Goal: Task Accomplishment & Management: Use online tool/utility

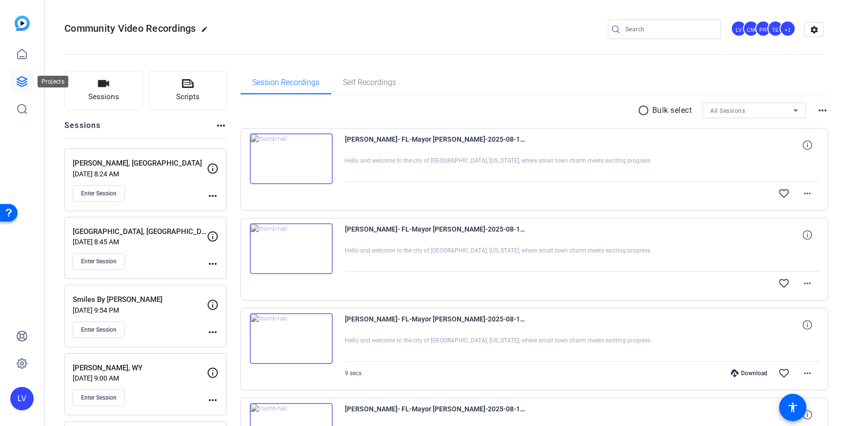
click at [22, 77] on icon at bounding box center [22, 82] width 10 height 10
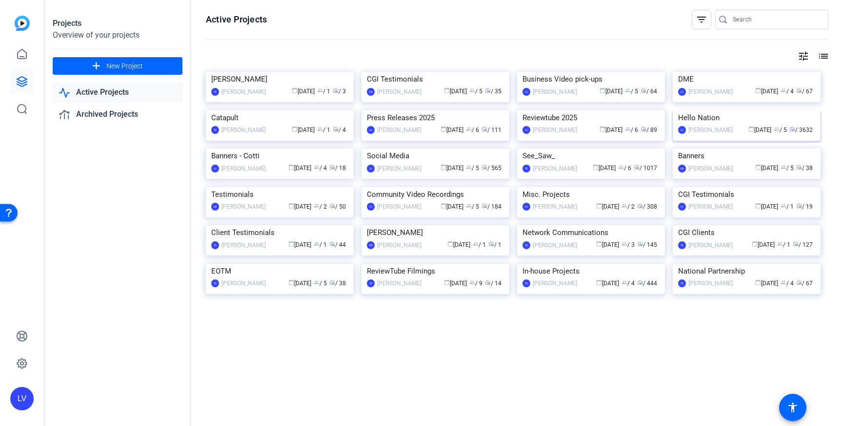
click at [724, 110] on img at bounding box center [747, 110] width 148 height 0
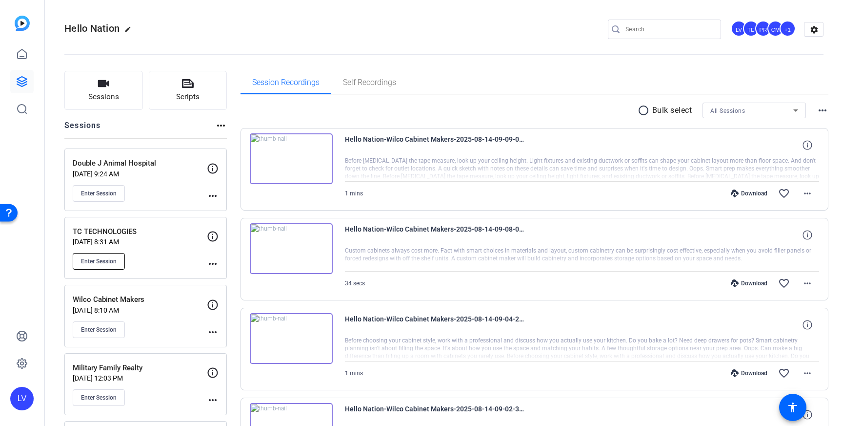
click at [99, 268] on button "Enter Session" at bounding box center [99, 261] width 52 height 17
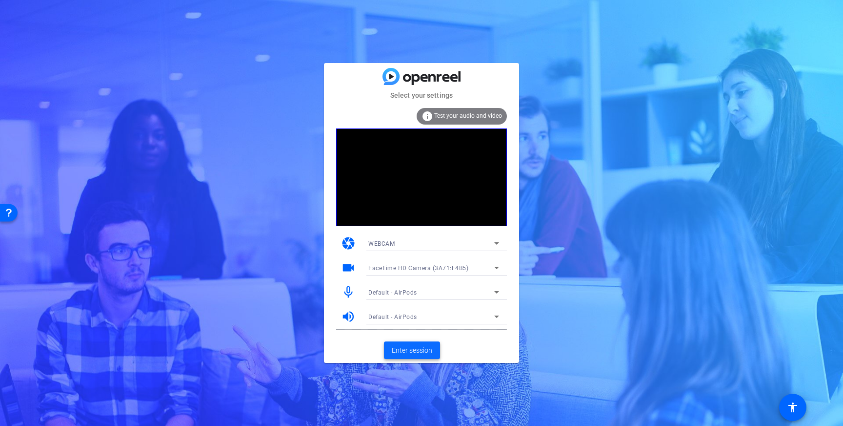
click at [415, 351] on span "Enter session" at bounding box center [412, 350] width 41 height 10
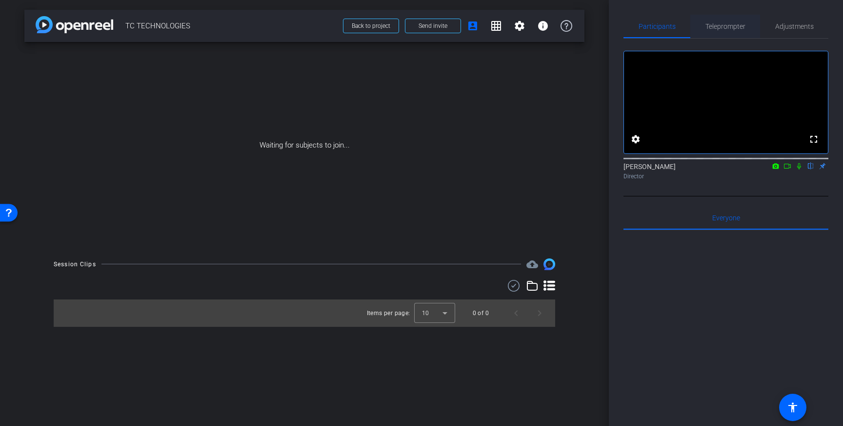
click at [730, 30] on span "Teleprompter" at bounding box center [726, 26] width 40 height 7
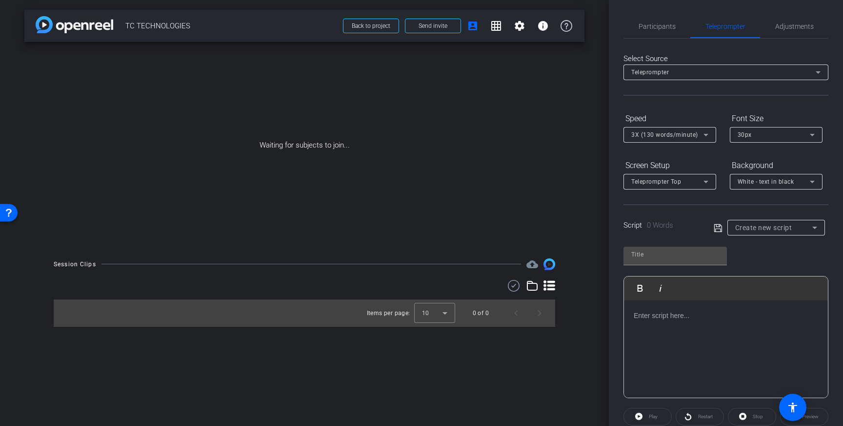
click at [682, 312] on p at bounding box center [726, 315] width 184 height 11
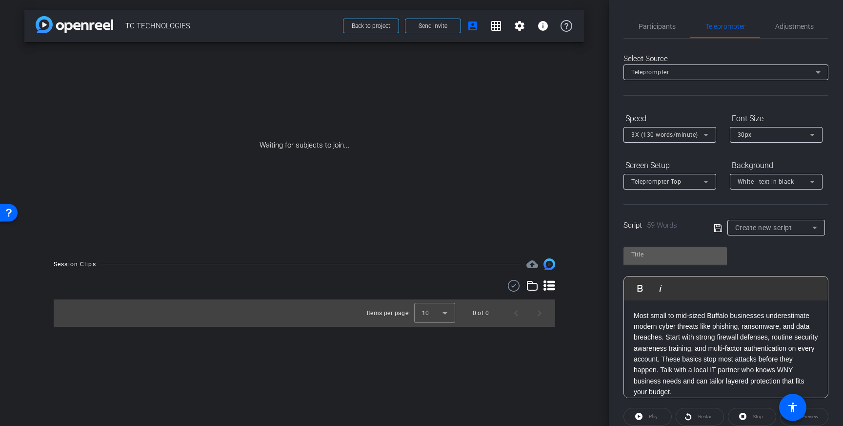
click at [656, 254] on input "text" at bounding box center [676, 254] width 88 height 12
type input "TC Tech"
click at [717, 225] on icon at bounding box center [718, 228] width 9 height 12
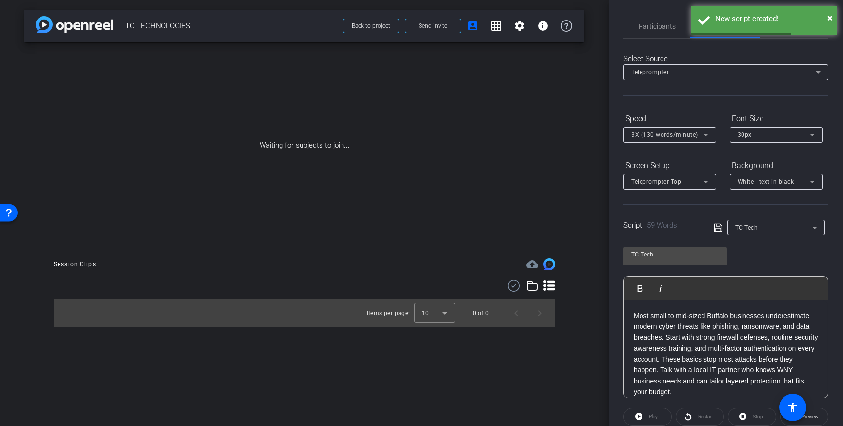
scroll to position [55, 0]
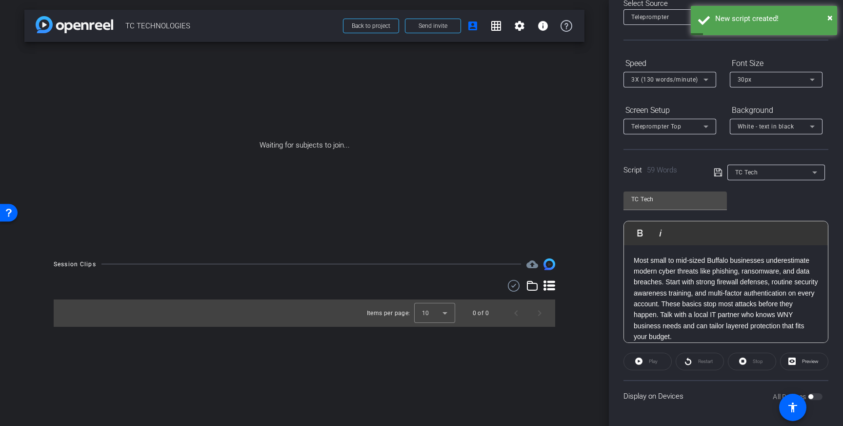
click at [718, 173] on icon at bounding box center [718, 172] width 8 height 8
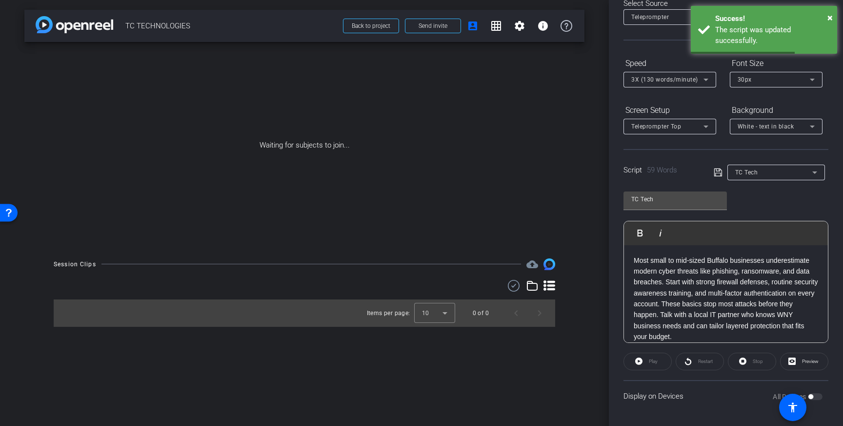
scroll to position [0, 0]
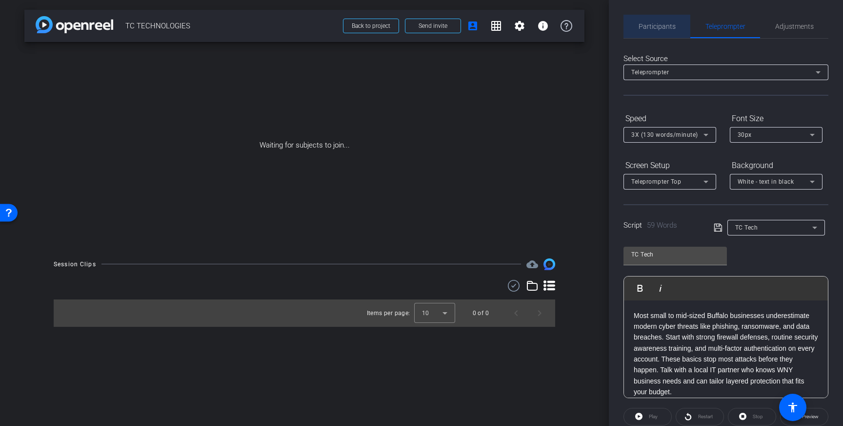
click at [658, 23] on span "Participants" at bounding box center [657, 26] width 37 height 7
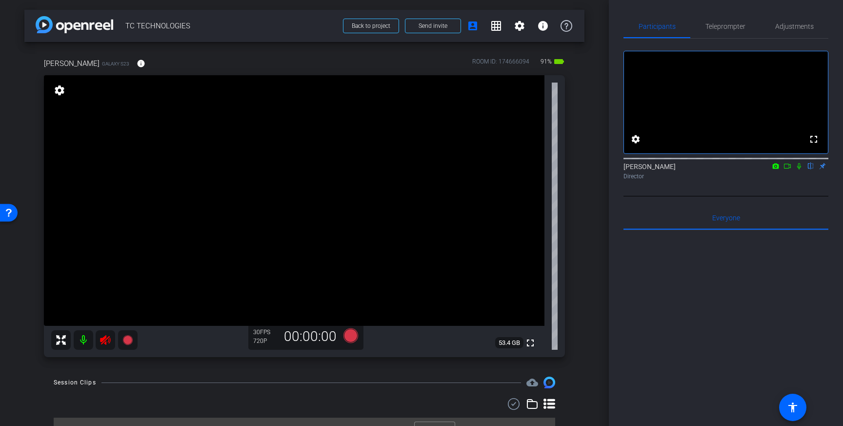
drag, startPoint x: 106, startPoint y: 338, endPoint x: 229, endPoint y: 327, distance: 123.5
click at [106, 339] on icon at bounding box center [106, 340] width 12 height 12
click at [793, 27] on span "Adjustments" at bounding box center [795, 26] width 39 height 7
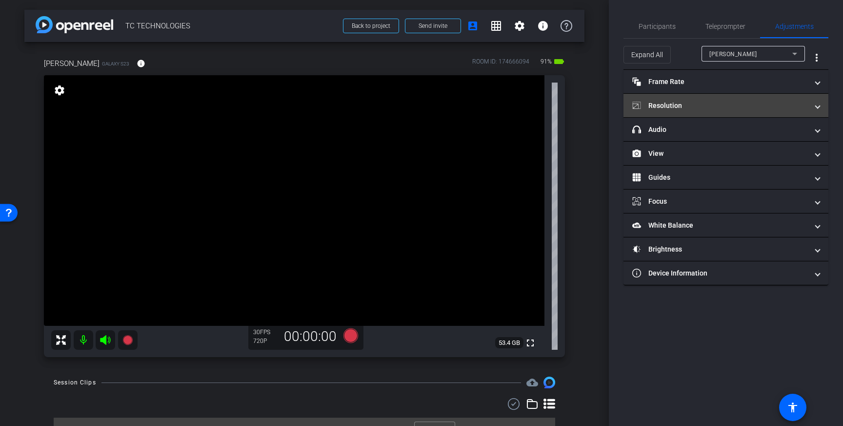
click at [779, 101] on mat-panel-title "Resolution" at bounding box center [721, 106] width 176 height 10
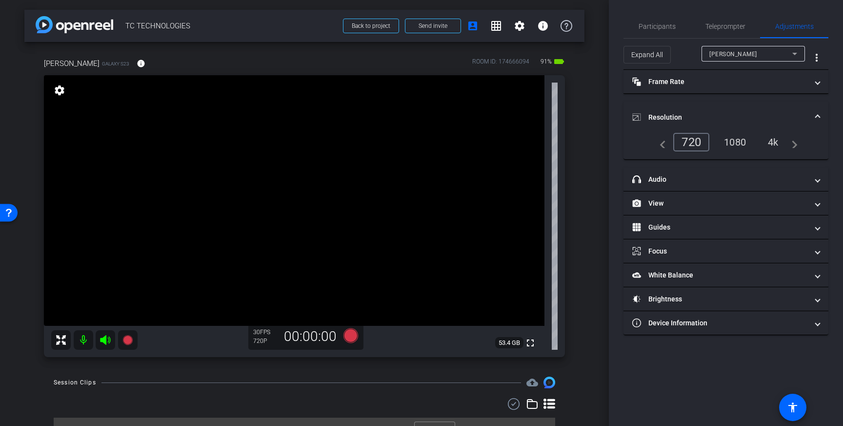
click at [735, 143] on div "1080" at bounding box center [735, 142] width 37 height 17
drag, startPoint x: 261, startPoint y: 213, endPoint x: 279, endPoint y: 204, distance: 20.1
click at [352, 335] on icon at bounding box center [351, 335] width 15 height 15
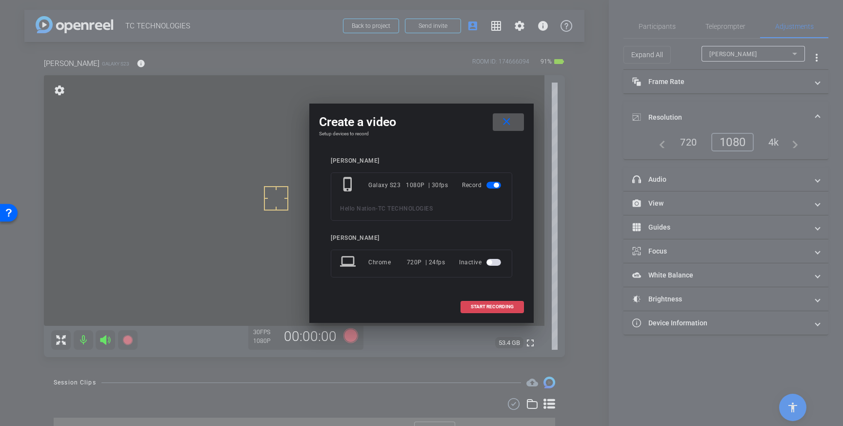
click at [492, 302] on span at bounding box center [492, 306] width 62 height 23
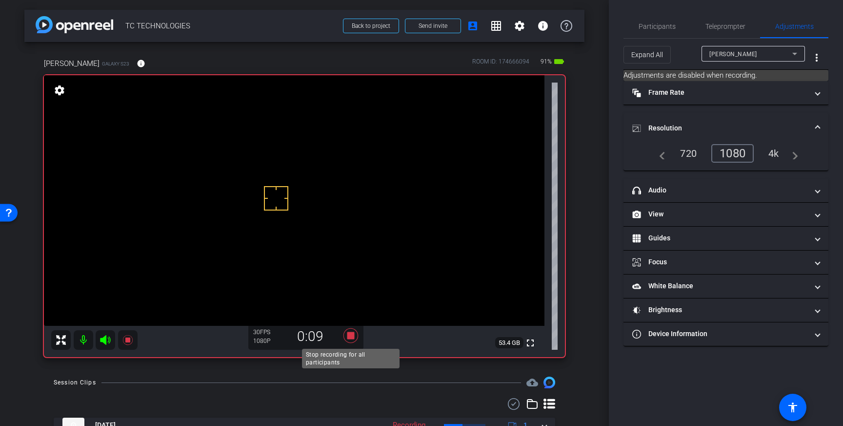
click at [355, 336] on icon at bounding box center [350, 336] width 23 height 18
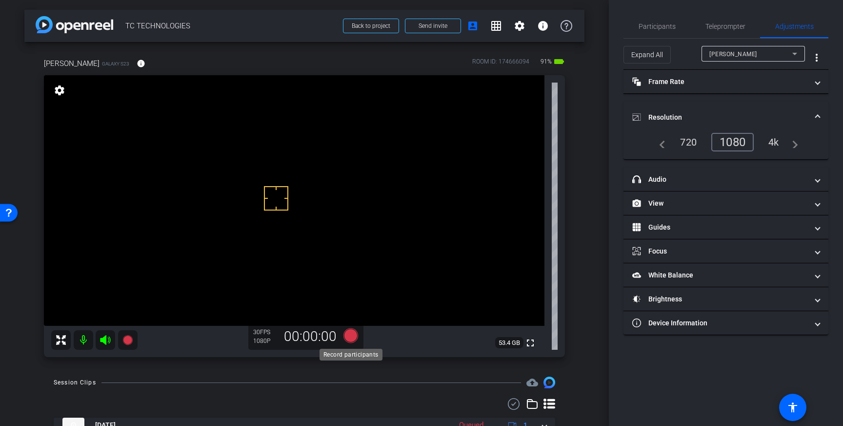
click at [351, 336] on icon at bounding box center [351, 335] width 15 height 15
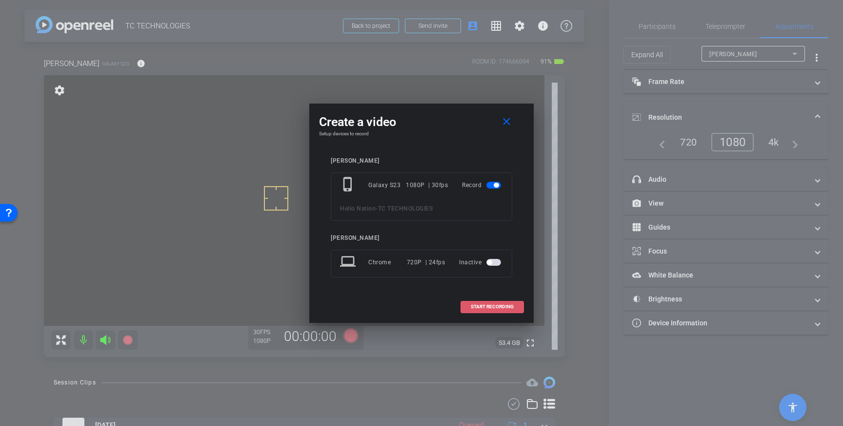
click at [470, 302] on span at bounding box center [492, 306] width 62 height 23
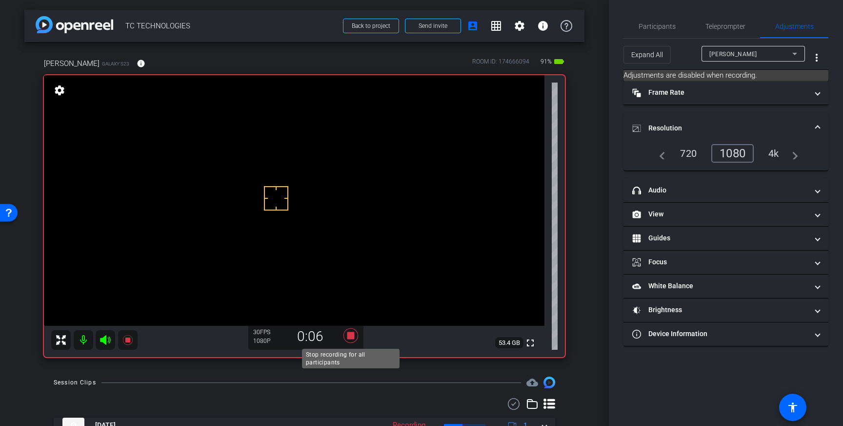
click at [352, 336] on icon at bounding box center [351, 335] width 15 height 15
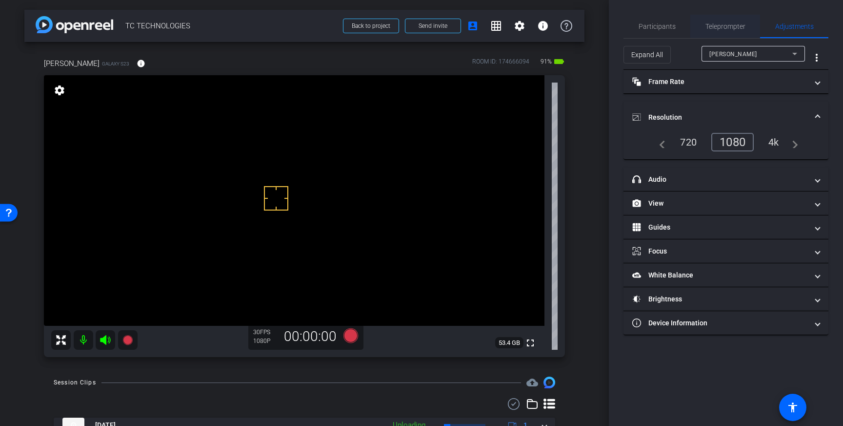
click at [732, 23] on span "Teleprompter" at bounding box center [726, 26] width 40 height 7
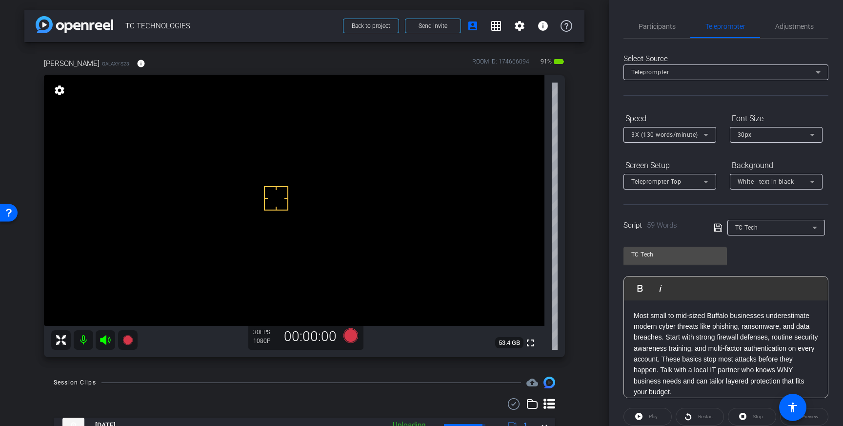
scroll to position [108, 0]
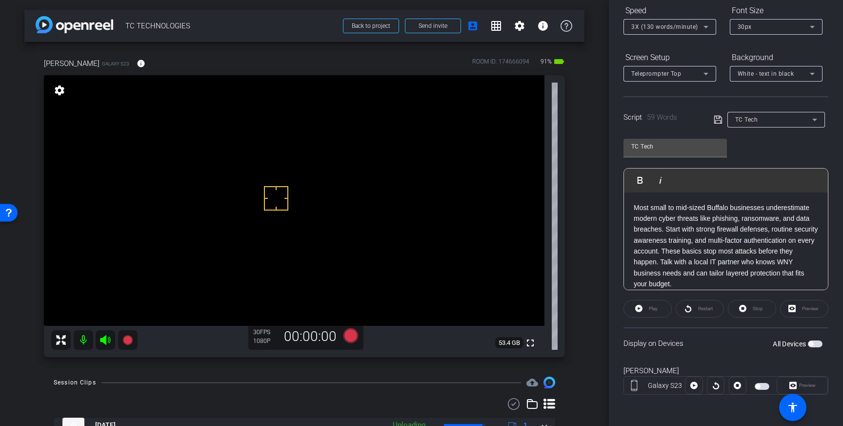
click at [814, 345] on span "button" at bounding box center [815, 343] width 15 height 7
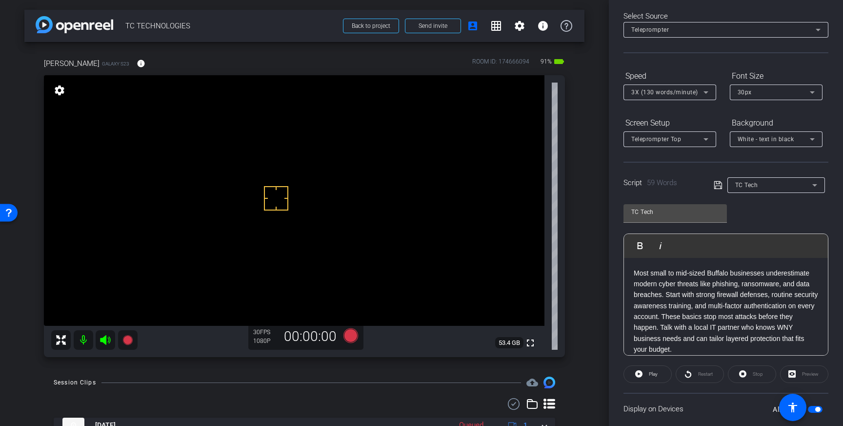
scroll to position [62, 0]
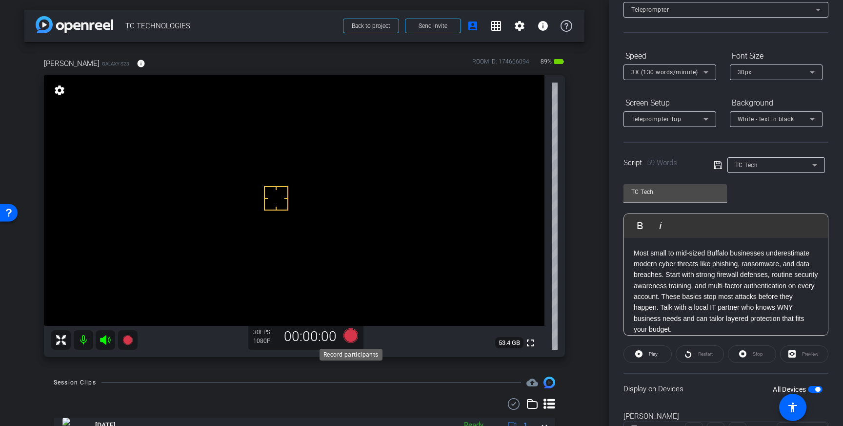
click at [352, 336] on icon at bounding box center [351, 335] width 15 height 15
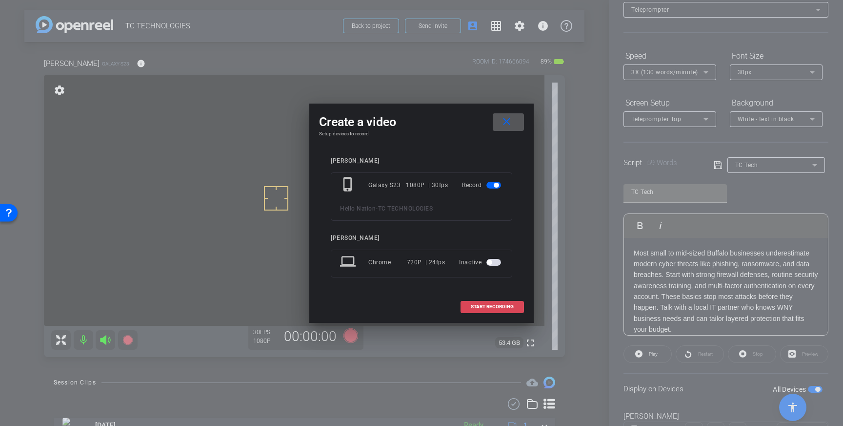
click at [491, 302] on span at bounding box center [492, 306] width 62 height 23
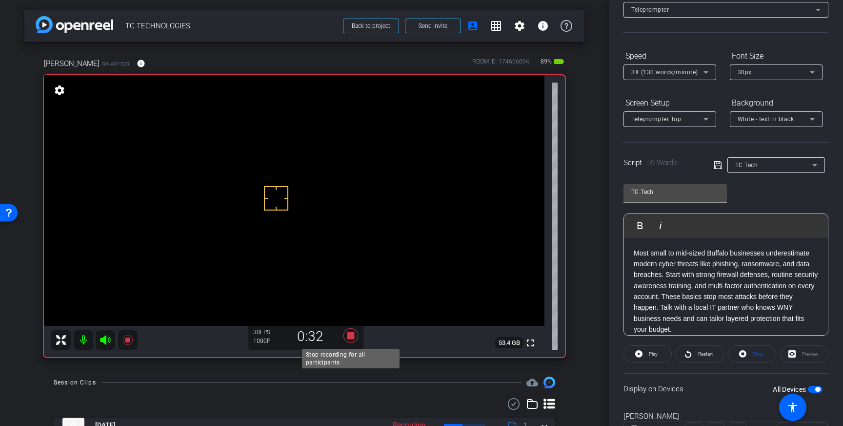
click at [351, 334] on icon at bounding box center [351, 335] width 15 height 15
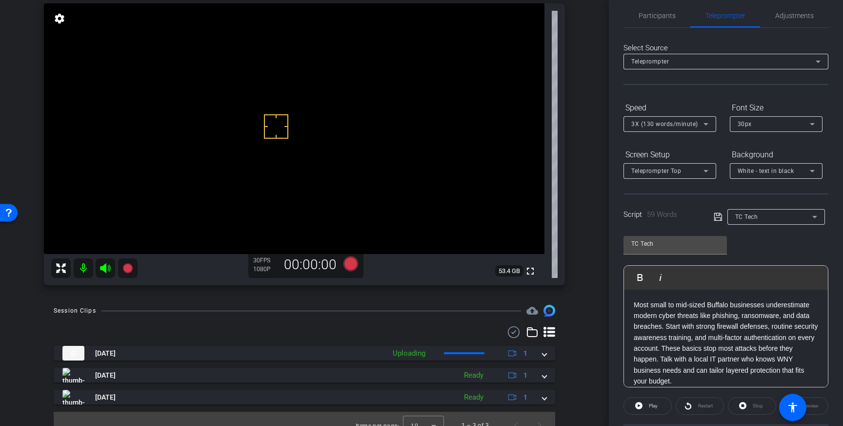
scroll to position [0, 0]
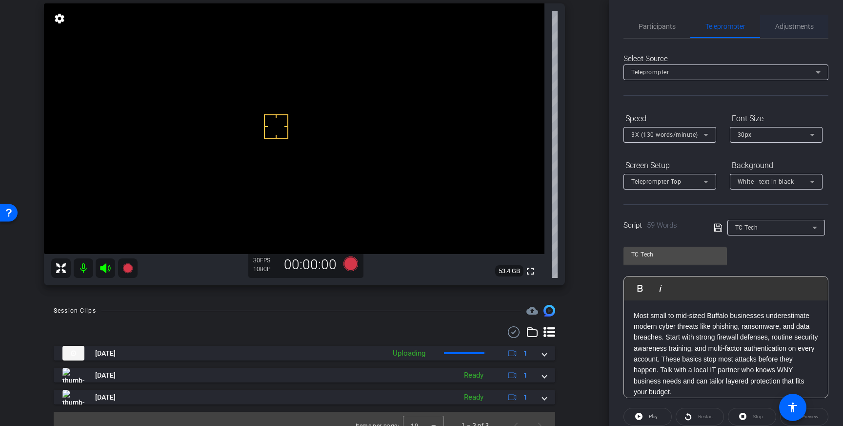
click at [787, 23] on span "Adjustments" at bounding box center [795, 26] width 39 height 7
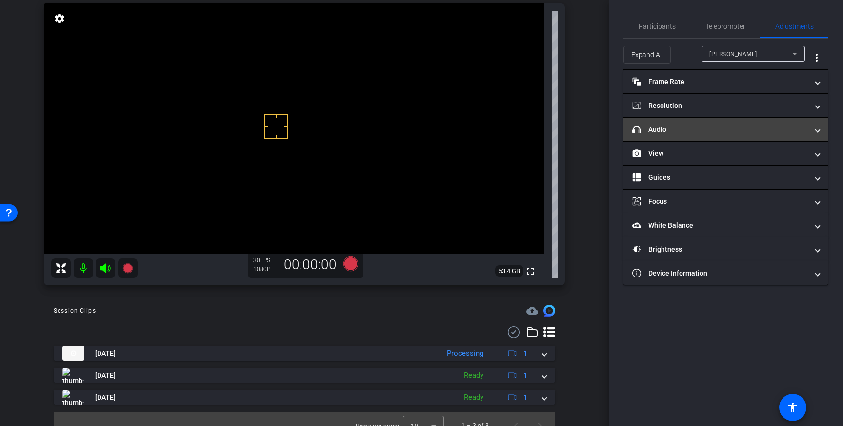
click at [788, 128] on mat-panel-title "headphone icon Audio" at bounding box center [721, 129] width 176 height 10
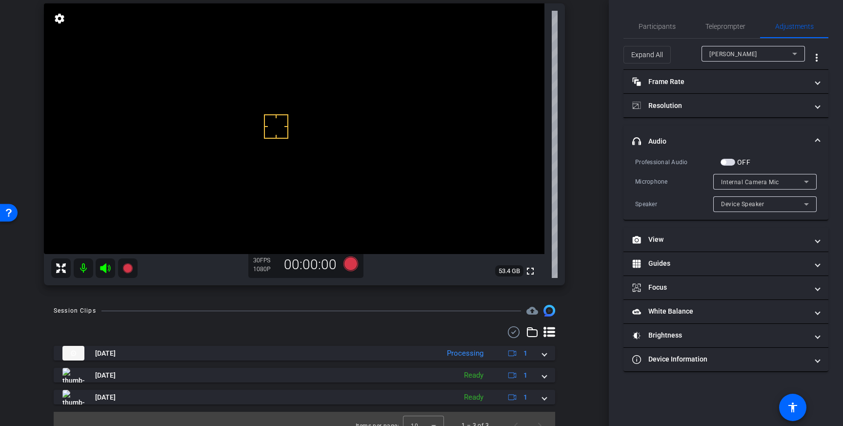
click at [729, 160] on span "button" at bounding box center [728, 162] width 15 height 7
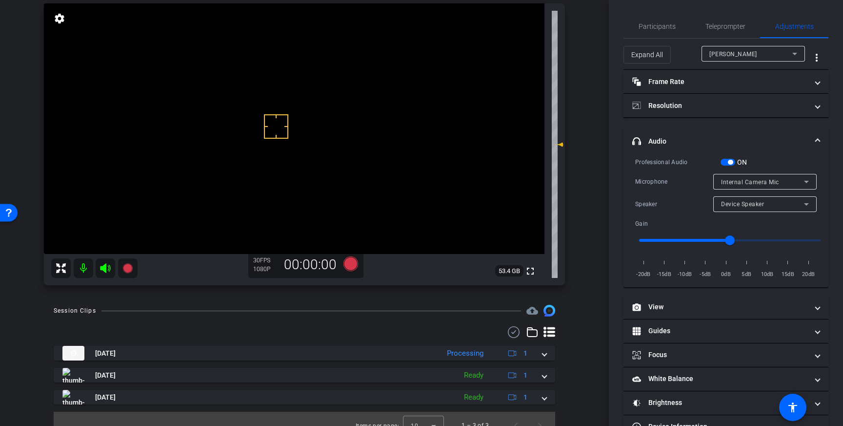
click at [804, 183] on icon at bounding box center [807, 182] width 12 height 12
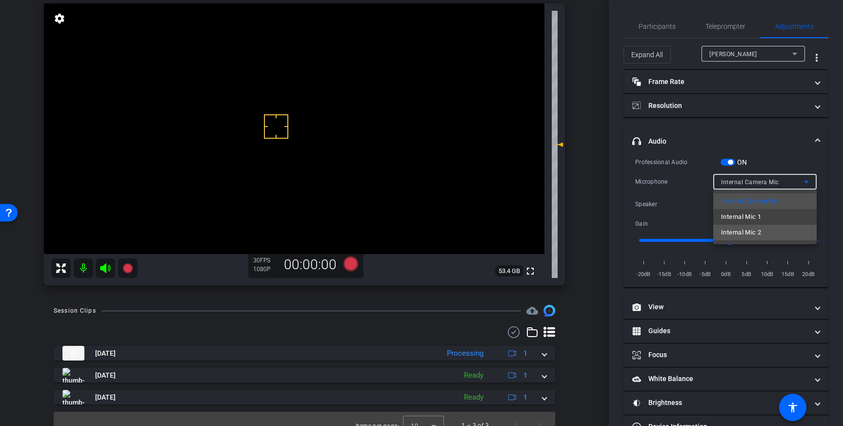
click at [775, 226] on mat-option "Internal Mic 2" at bounding box center [765, 233] width 103 height 16
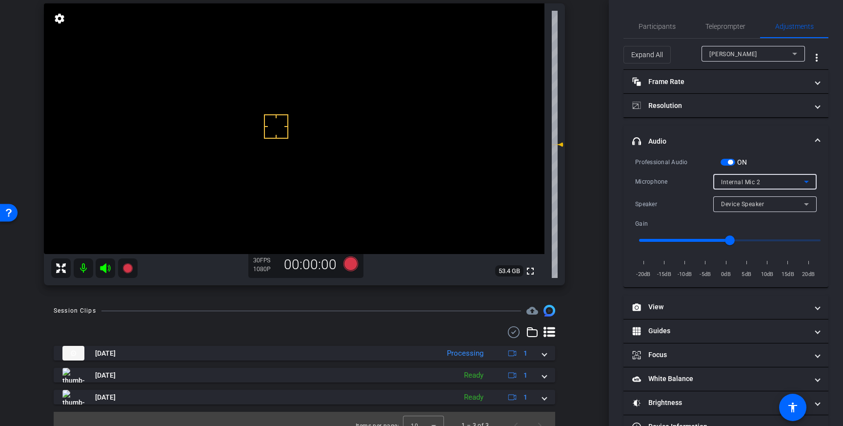
click at [801, 181] on icon at bounding box center [807, 182] width 12 height 12
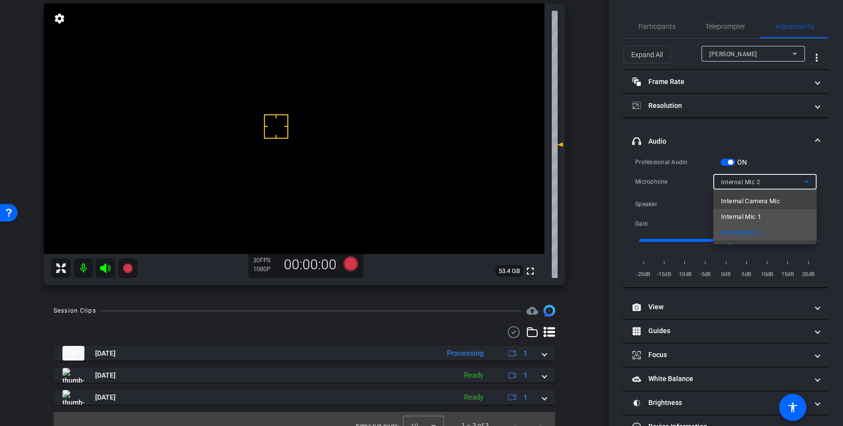
click at [781, 212] on mat-option "Internal Mic 1" at bounding box center [765, 217] width 103 height 16
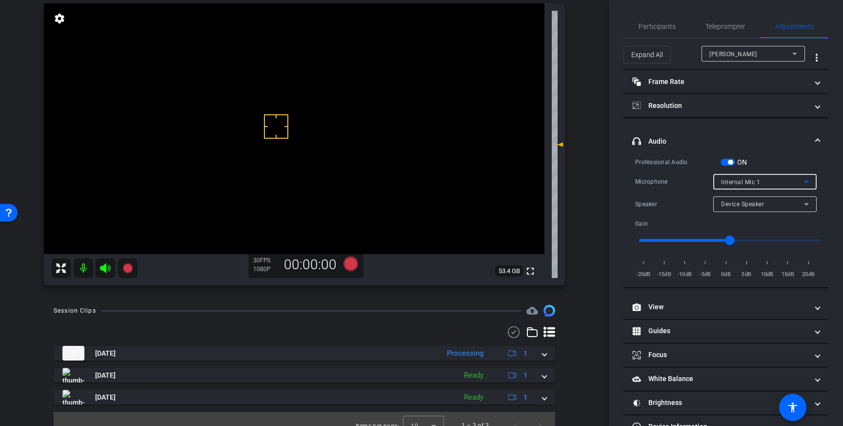
click at [803, 180] on icon at bounding box center [807, 182] width 12 height 12
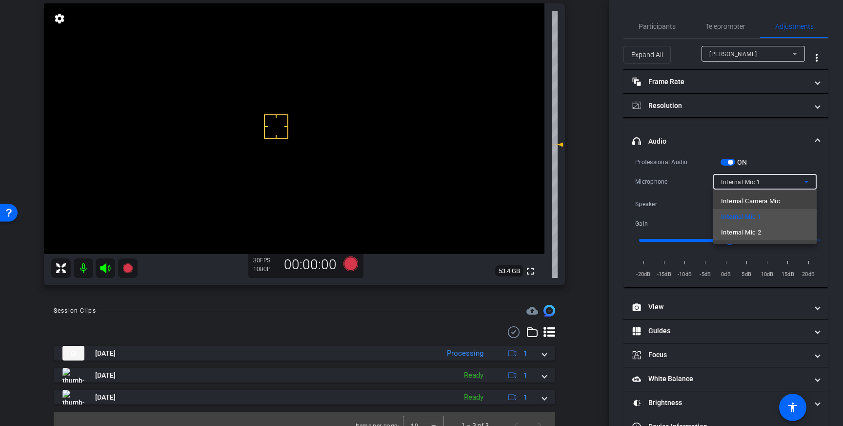
click at [782, 228] on mat-option "Internal Mic 2" at bounding box center [765, 233] width 103 height 16
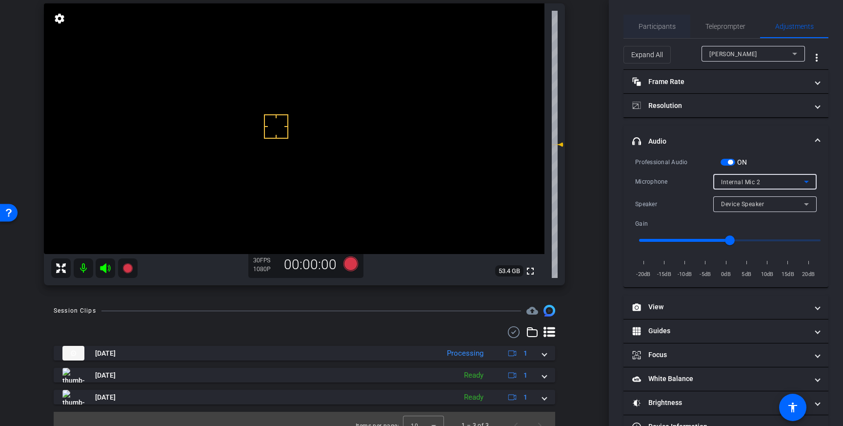
click at [654, 23] on span "Participants" at bounding box center [657, 26] width 37 height 7
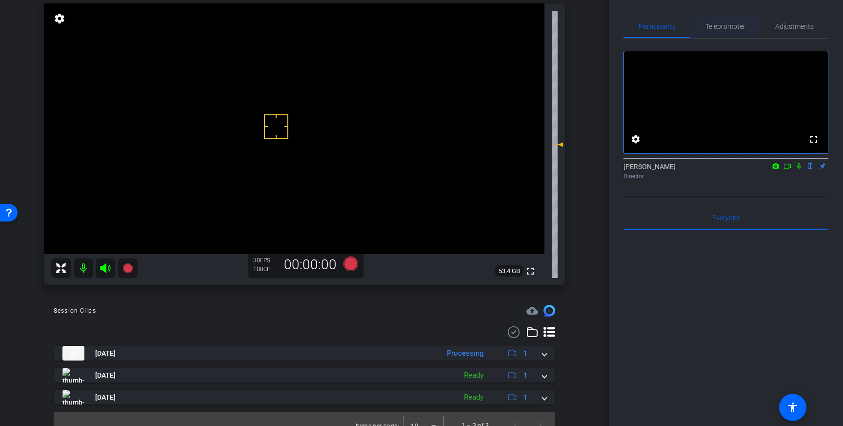
click at [714, 30] on span "Teleprompter" at bounding box center [726, 26] width 40 height 7
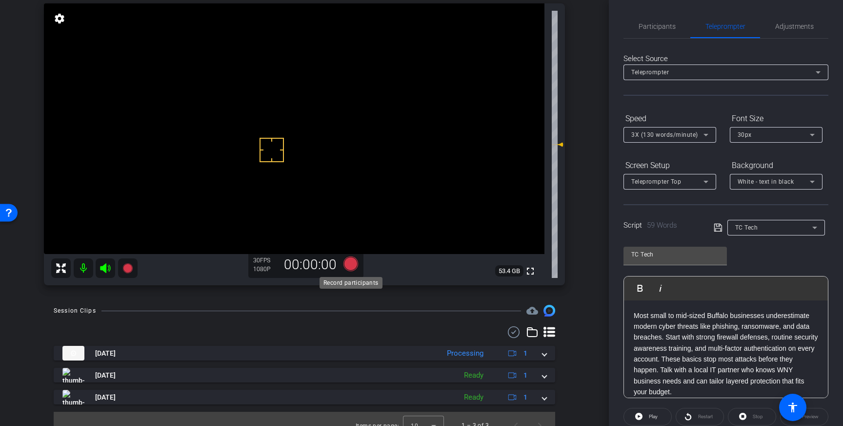
click at [350, 266] on icon at bounding box center [351, 263] width 15 height 15
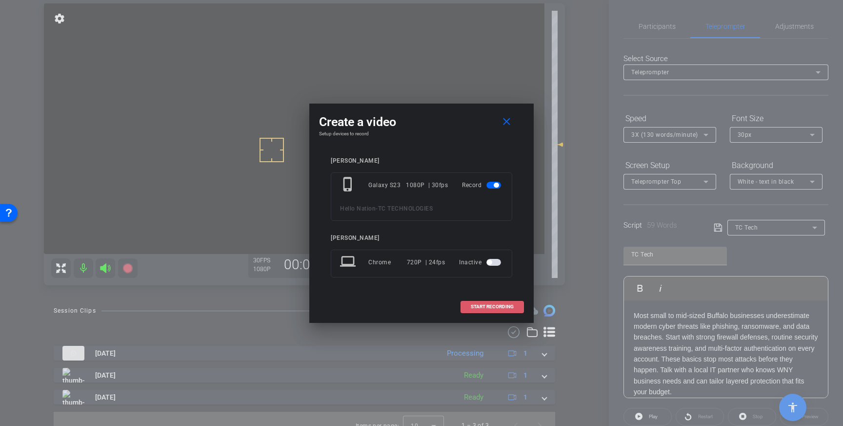
click at [478, 304] on span "START RECORDING" at bounding box center [492, 306] width 43 height 5
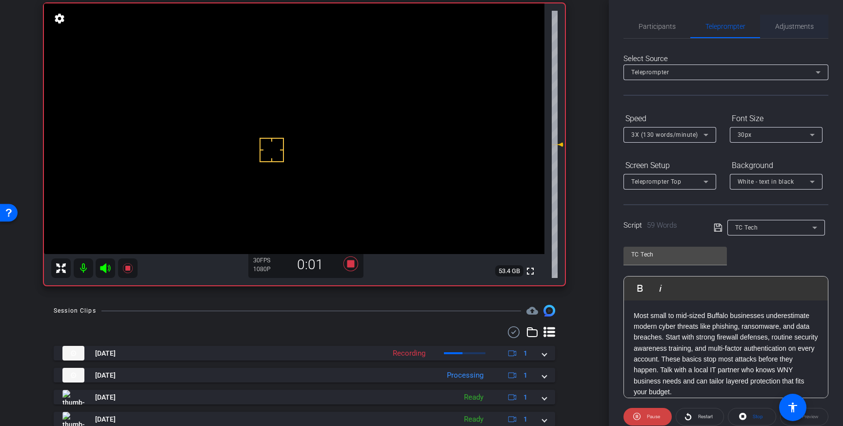
click at [794, 29] on span "Adjustments" at bounding box center [795, 26] width 39 height 7
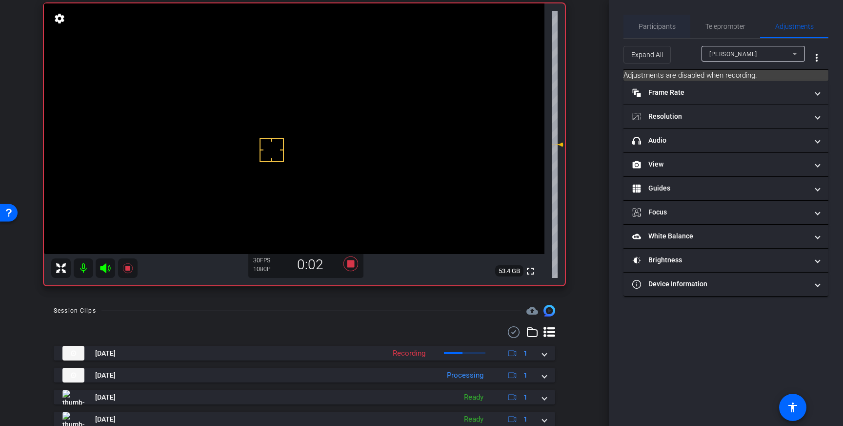
click at [666, 20] on span "Participants" at bounding box center [657, 26] width 37 height 23
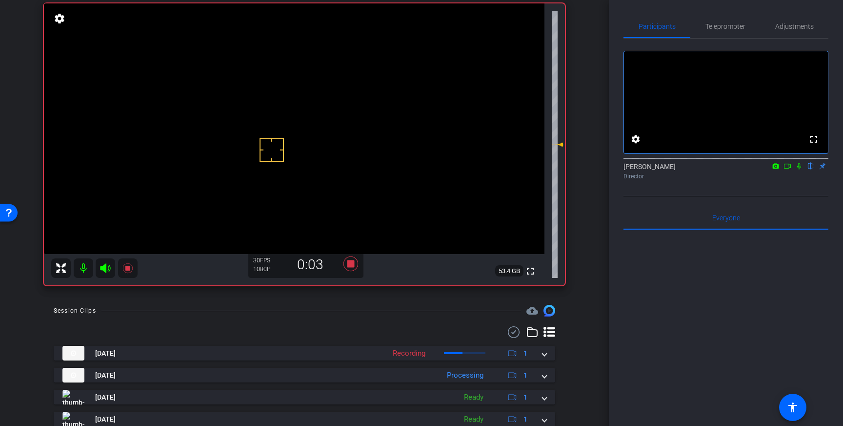
click at [802, 169] on icon at bounding box center [800, 166] width 8 height 7
click at [799, 169] on icon at bounding box center [799, 166] width 5 height 6
click at [350, 264] on icon at bounding box center [351, 263] width 15 height 15
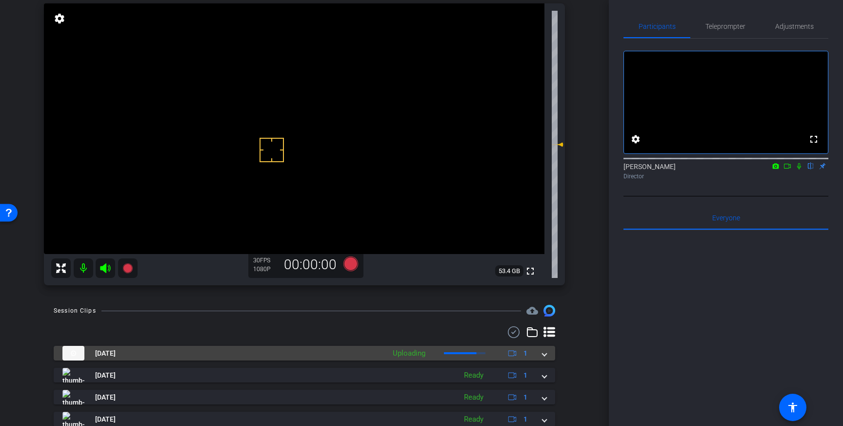
click at [541, 353] on div "Aug 14, 2025 Uploading 1" at bounding box center [302, 353] width 480 height 15
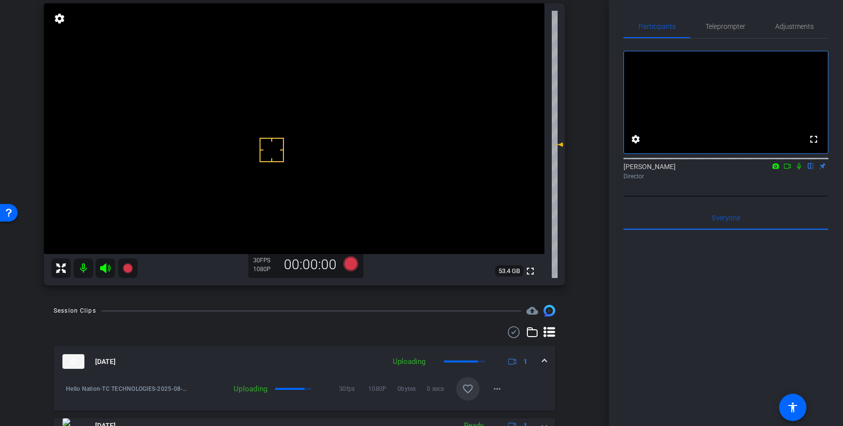
click at [471, 387] on mat-icon "favorite_border" at bounding box center [468, 389] width 12 height 12
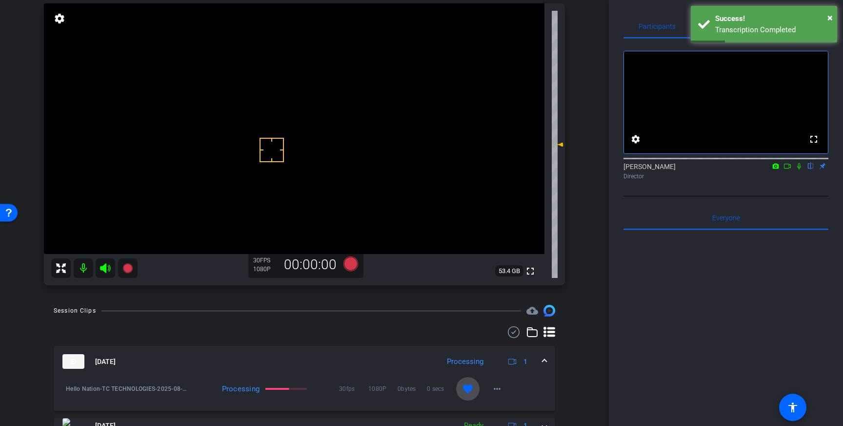
click at [470, 388] on mat-icon "favorite" at bounding box center [468, 389] width 12 height 12
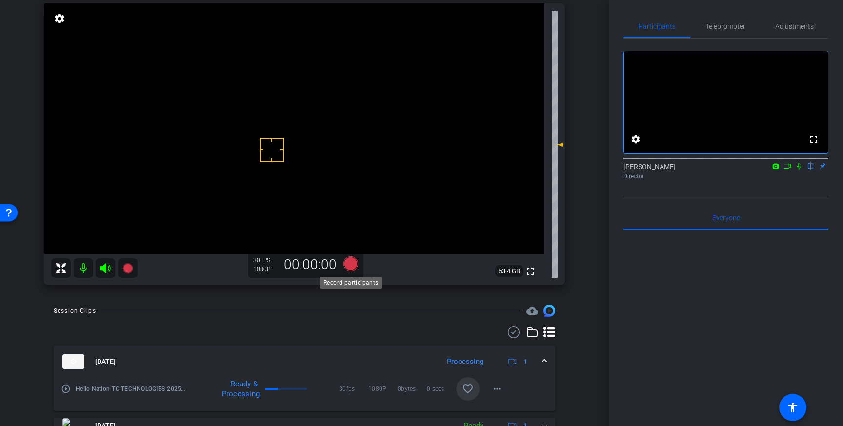
click at [352, 266] on icon at bounding box center [351, 263] width 15 height 15
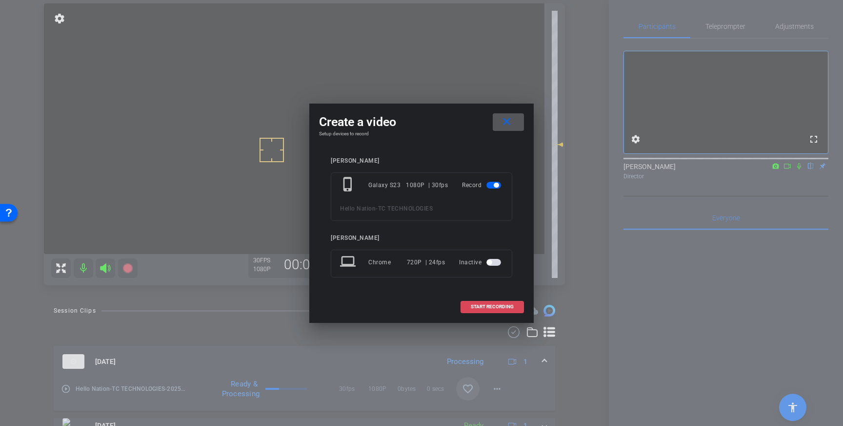
click at [488, 307] on span "START RECORDING" at bounding box center [492, 306] width 43 height 5
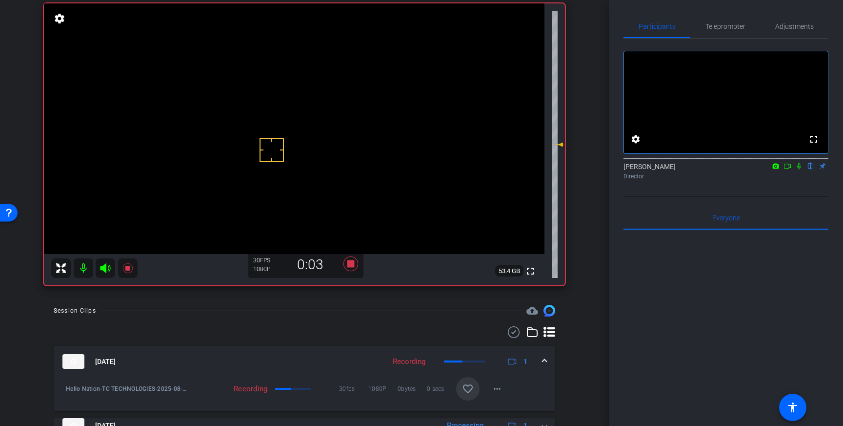
click at [799, 169] on icon at bounding box center [800, 166] width 8 height 7
click at [712, 28] on span "Teleprompter" at bounding box center [726, 26] width 40 height 7
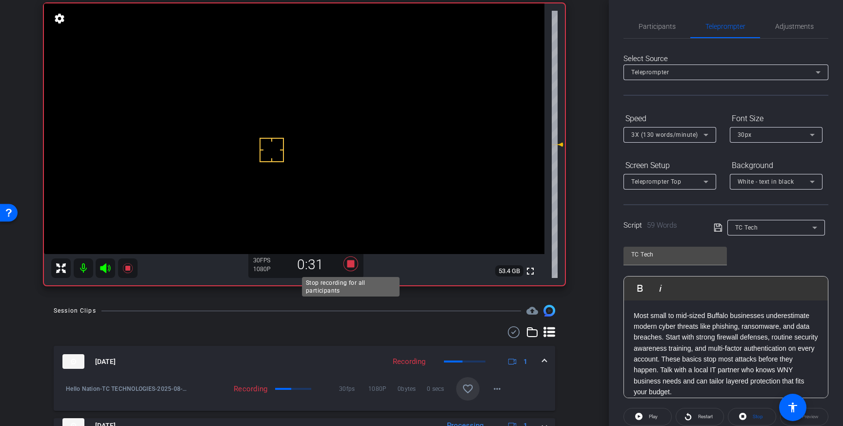
click at [353, 265] on icon at bounding box center [351, 263] width 15 height 15
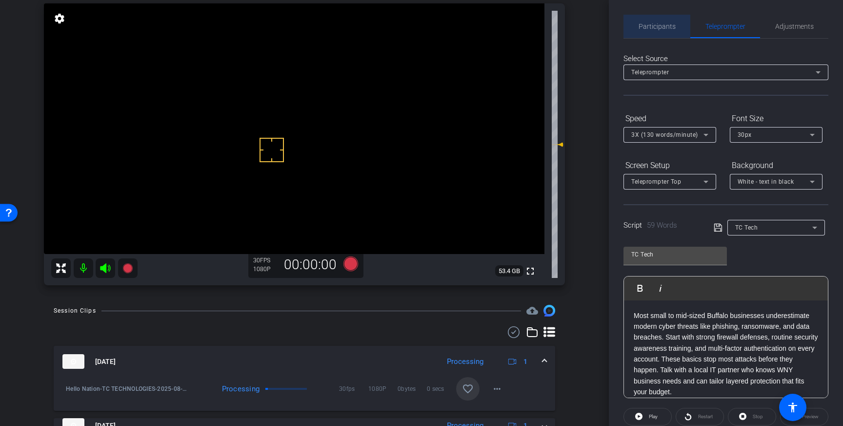
click at [661, 25] on span "Participants" at bounding box center [657, 26] width 37 height 7
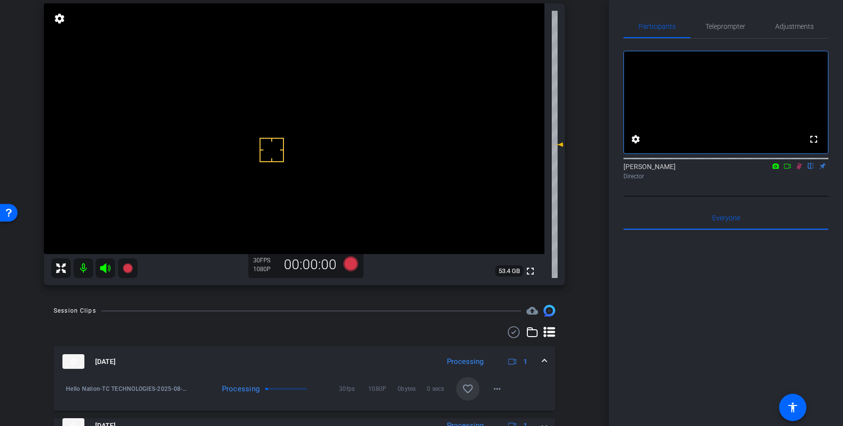
click at [799, 169] on icon at bounding box center [800, 166] width 8 height 7
click at [354, 265] on icon at bounding box center [351, 263] width 15 height 15
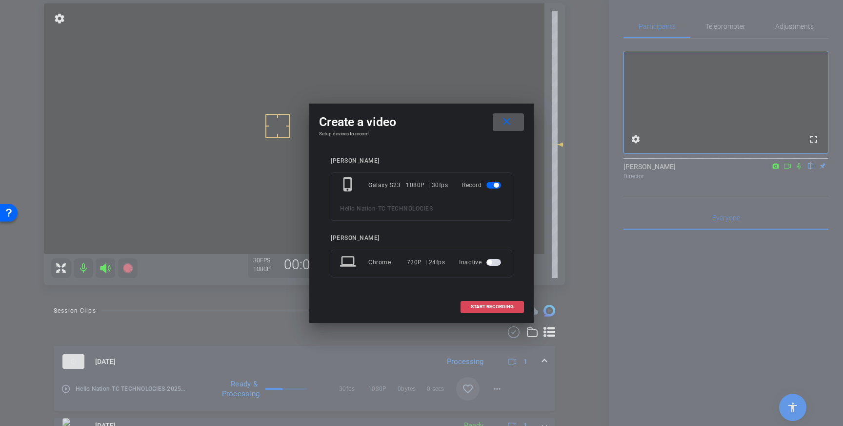
click at [482, 304] on span "START RECORDING" at bounding box center [492, 306] width 43 height 5
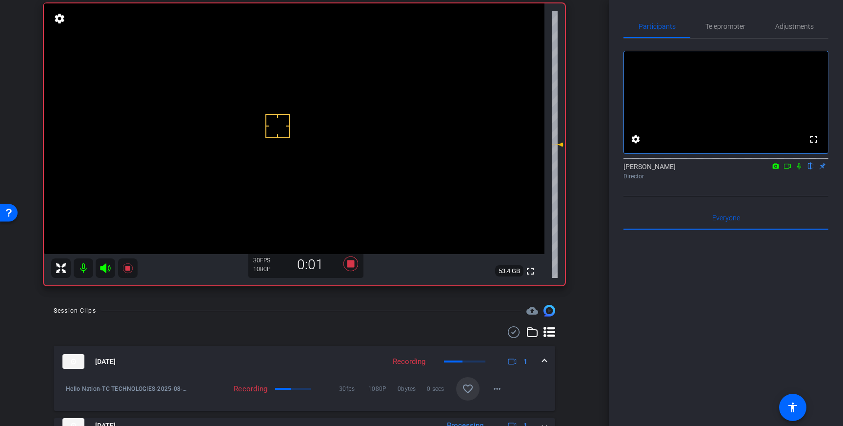
click at [801, 169] on icon at bounding box center [800, 166] width 8 height 7
click at [350, 266] on icon at bounding box center [351, 263] width 15 height 15
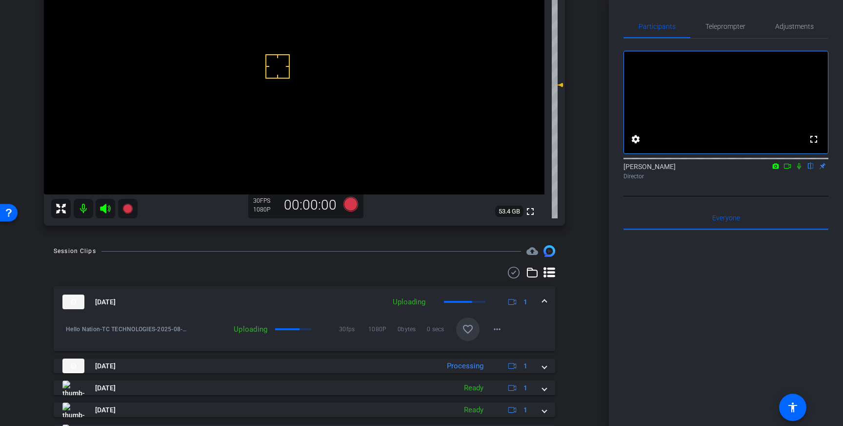
scroll to position [136, 0]
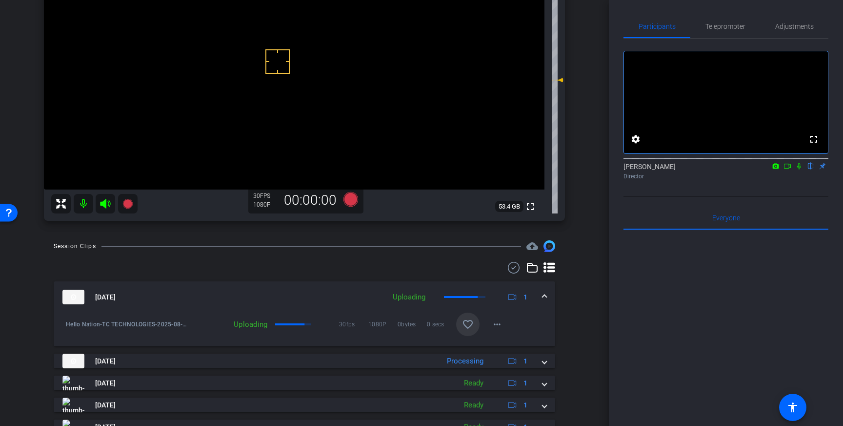
click at [471, 323] on mat-icon "favorite_border" at bounding box center [468, 324] width 12 height 12
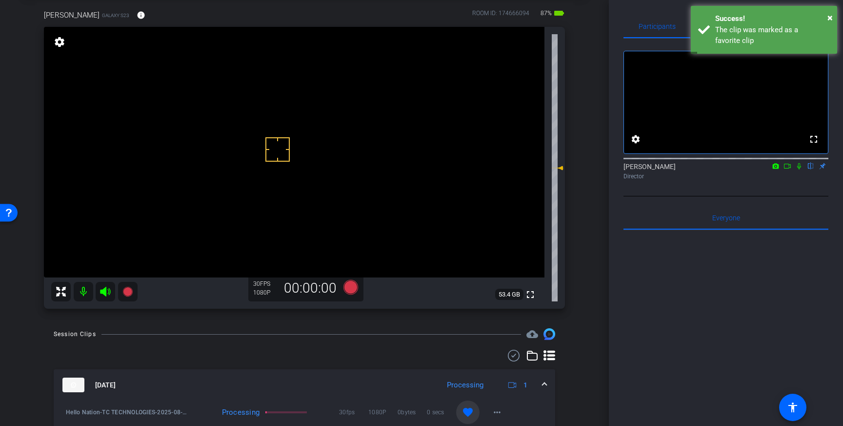
scroll to position [39, 0]
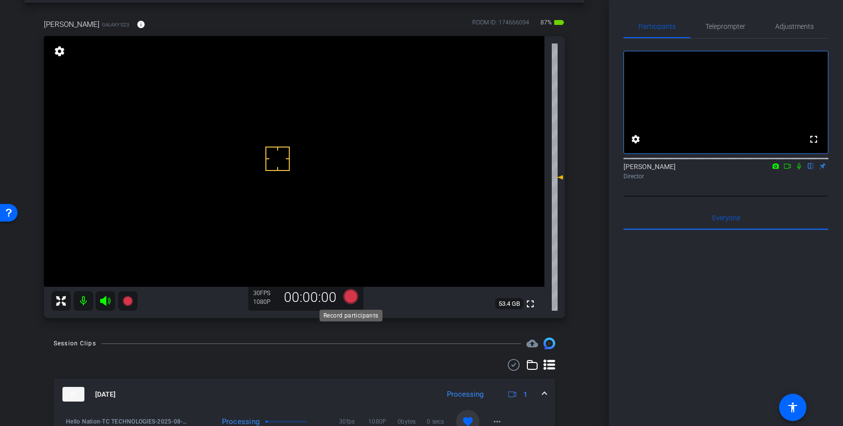
click at [350, 297] on icon at bounding box center [351, 296] width 15 height 15
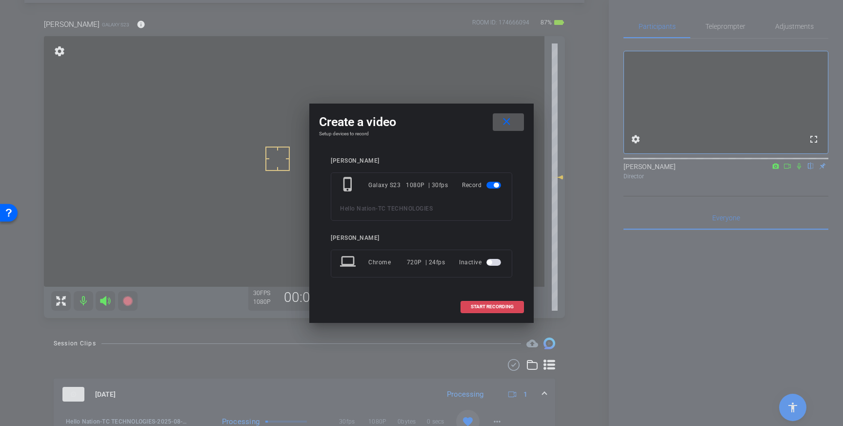
click at [483, 303] on span at bounding box center [492, 306] width 62 height 23
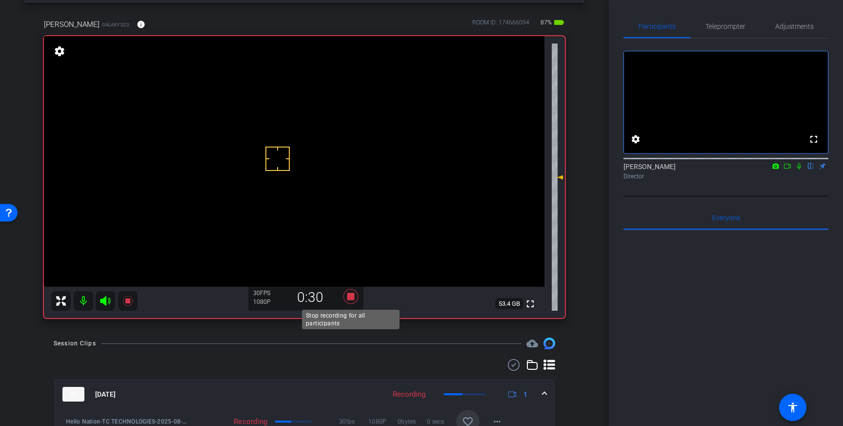
click at [351, 301] on icon at bounding box center [350, 296] width 23 height 18
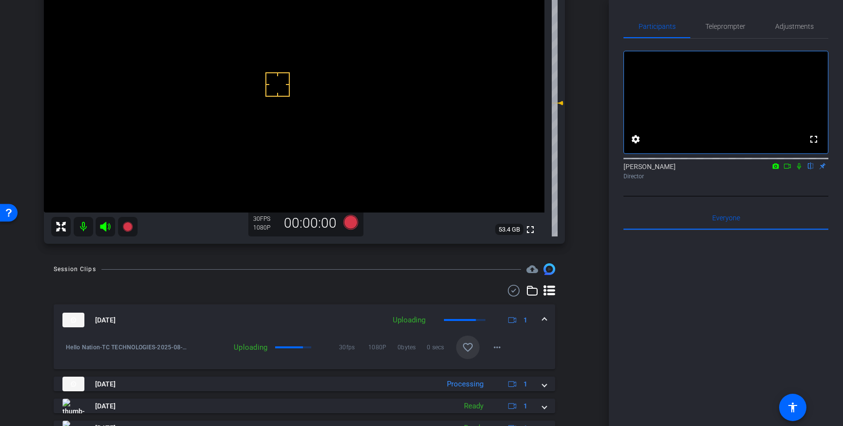
scroll to position [124, 0]
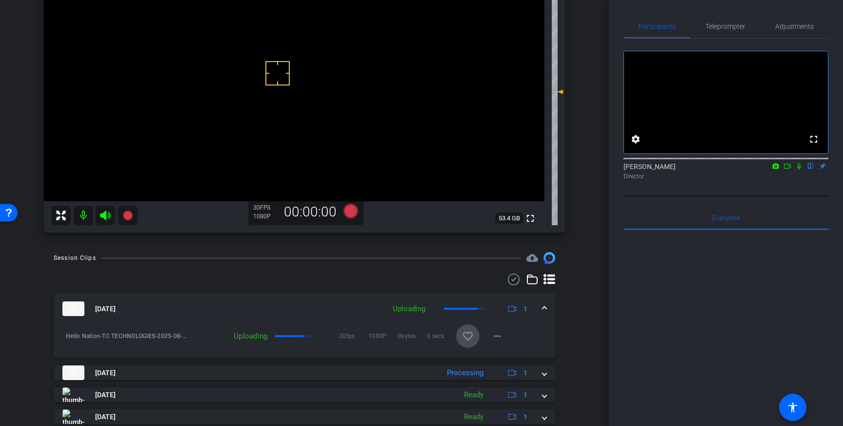
click at [467, 331] on mat-icon "favorite_border" at bounding box center [468, 336] width 12 height 12
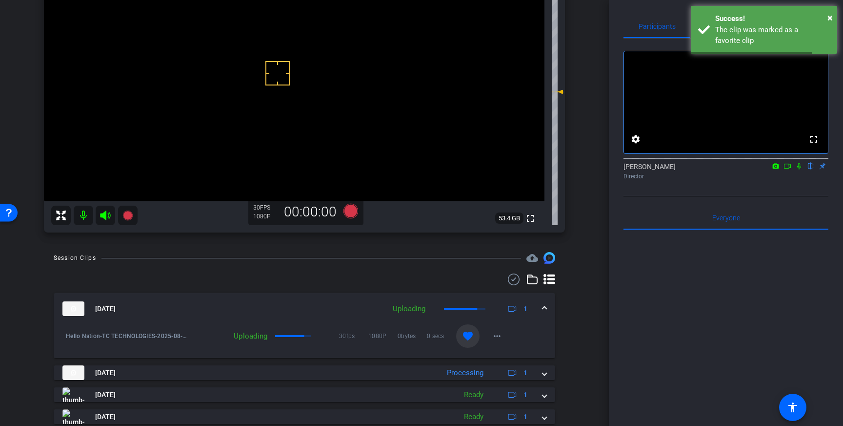
click at [547, 307] on mat-expansion-panel-header "Aug 14, 2025 Uploading 1" at bounding box center [305, 308] width 502 height 31
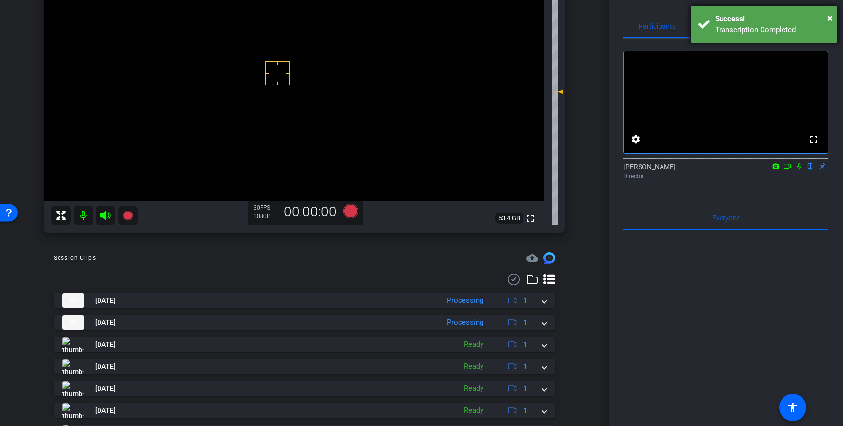
click at [724, 30] on div "Transcription Completed" at bounding box center [773, 29] width 115 height 11
click at [713, 30] on span "Teleprompter" at bounding box center [726, 26] width 40 height 23
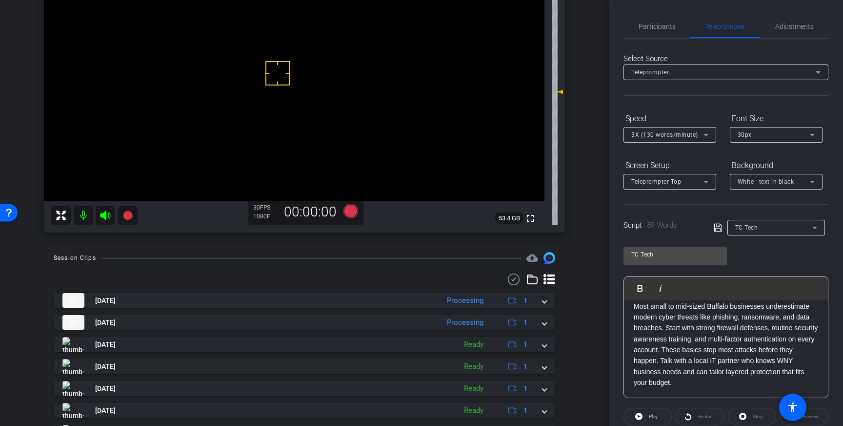
scroll to position [108, 0]
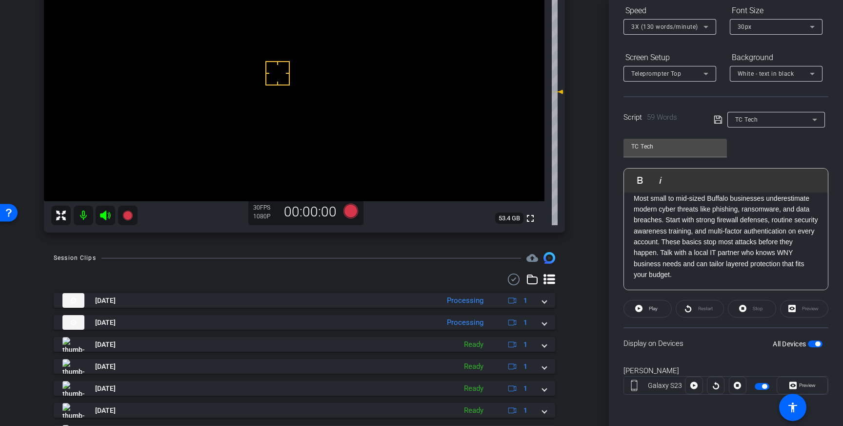
click at [821, 344] on span "button" at bounding box center [815, 343] width 15 height 7
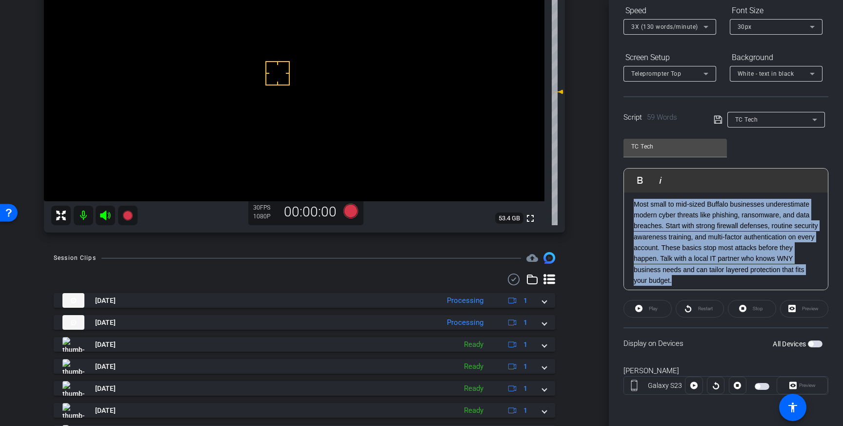
scroll to position [0, 0]
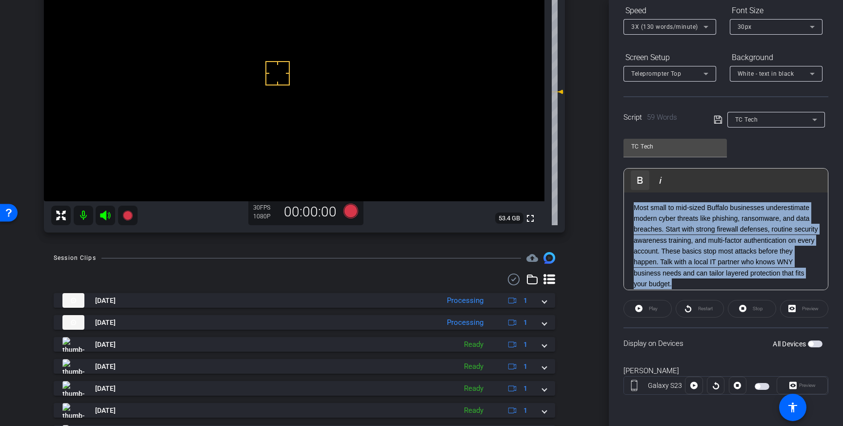
drag, startPoint x: 686, startPoint y: 278, endPoint x: 647, endPoint y: 189, distance: 97.2
click at [647, 189] on div "Play Play from this location Play Selected Play and display the selected text o…" at bounding box center [726, 229] width 205 height 122
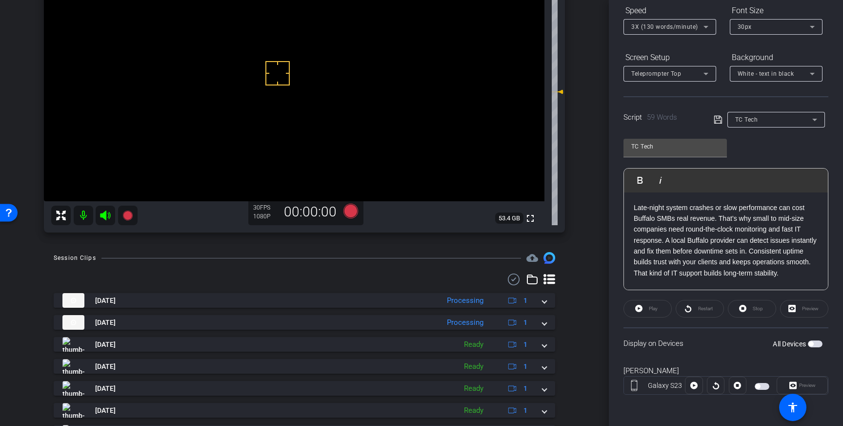
click at [719, 119] on icon at bounding box center [718, 120] width 9 height 12
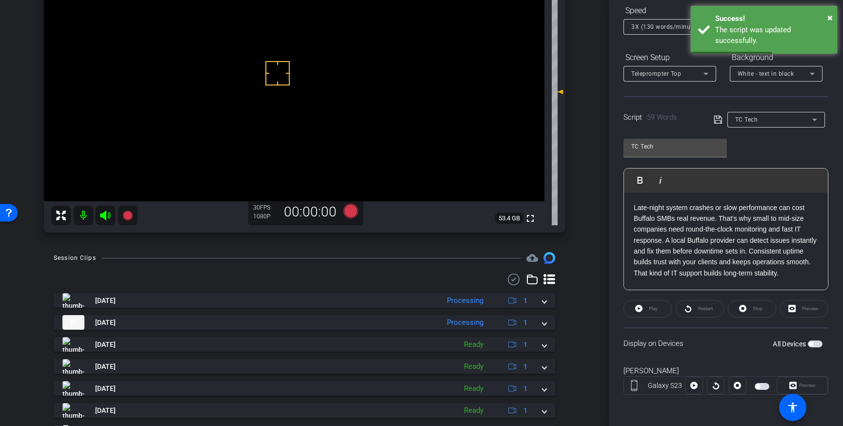
click at [818, 345] on span "button" at bounding box center [815, 343] width 15 height 7
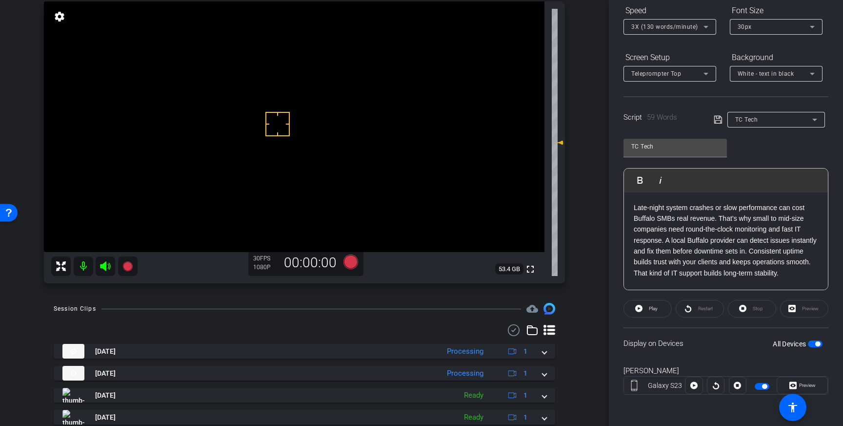
scroll to position [71, 0]
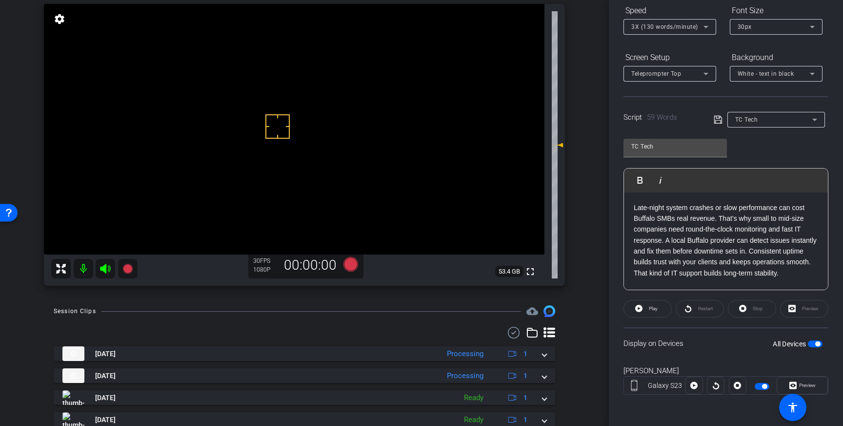
click at [265, 110] on video at bounding box center [294, 129] width 501 height 250
click at [265, 110] on div at bounding box center [264, 110] width 24 height 24
click at [264, 124] on video at bounding box center [294, 129] width 501 height 250
click at [259, 99] on video at bounding box center [294, 129] width 501 height 250
click at [352, 264] on icon at bounding box center [351, 264] width 15 height 15
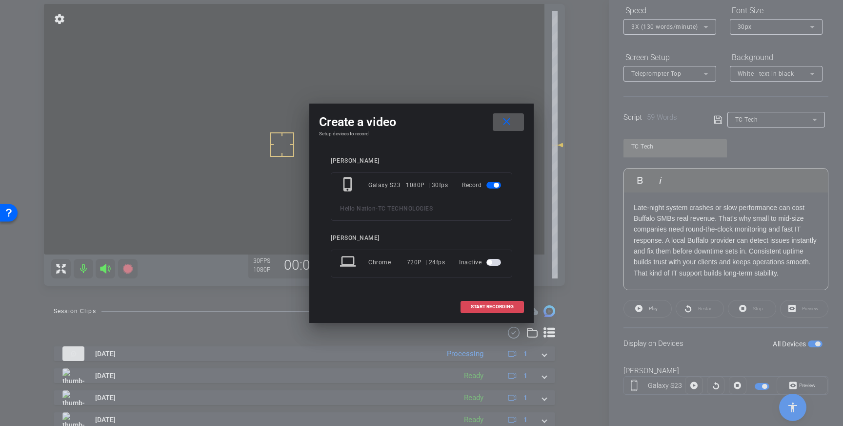
click at [496, 310] on span at bounding box center [492, 306] width 62 height 23
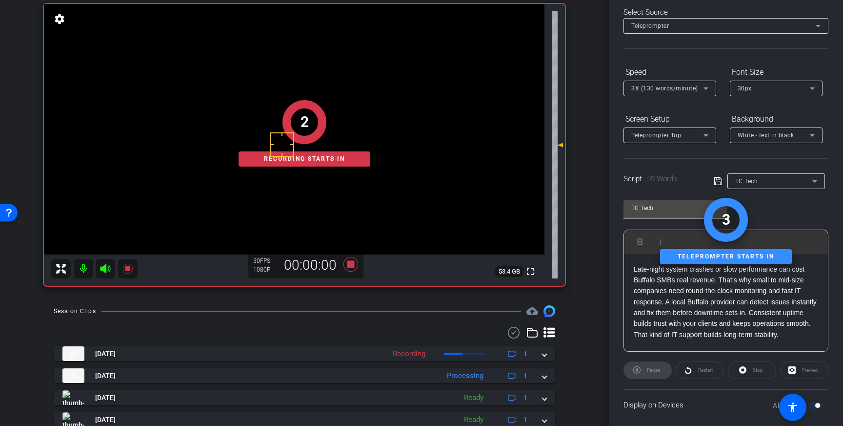
scroll to position [0, 0]
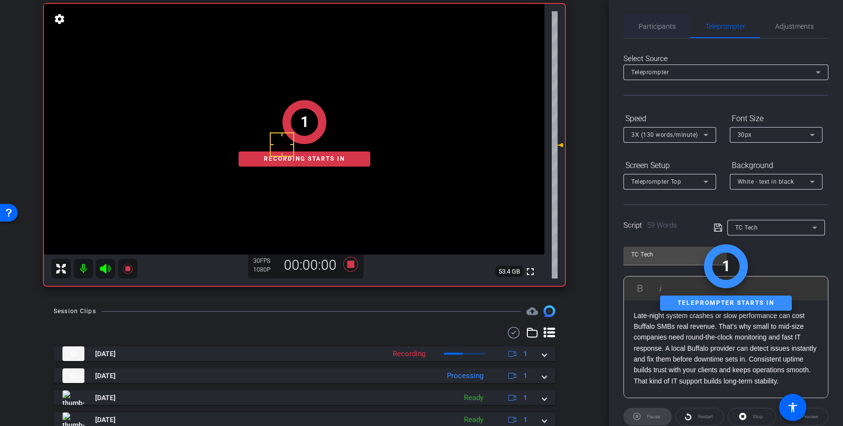
click at [667, 26] on span "Participants" at bounding box center [657, 26] width 37 height 7
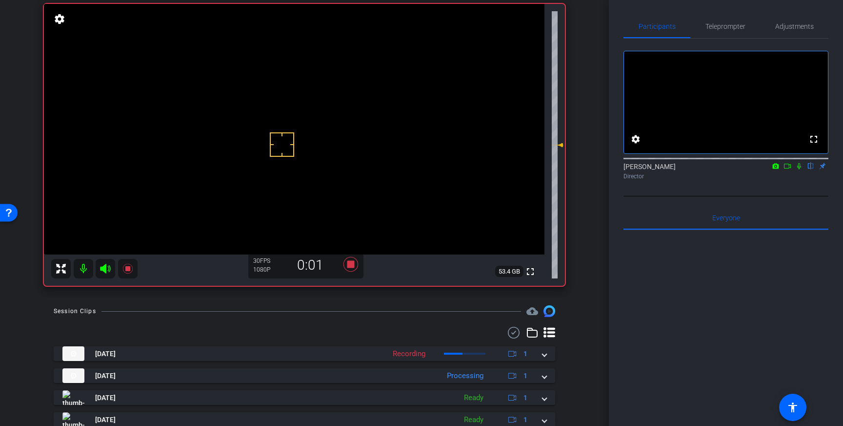
click at [801, 169] on icon at bounding box center [800, 166] width 8 height 7
click at [717, 26] on span "Teleprompter" at bounding box center [726, 26] width 40 height 7
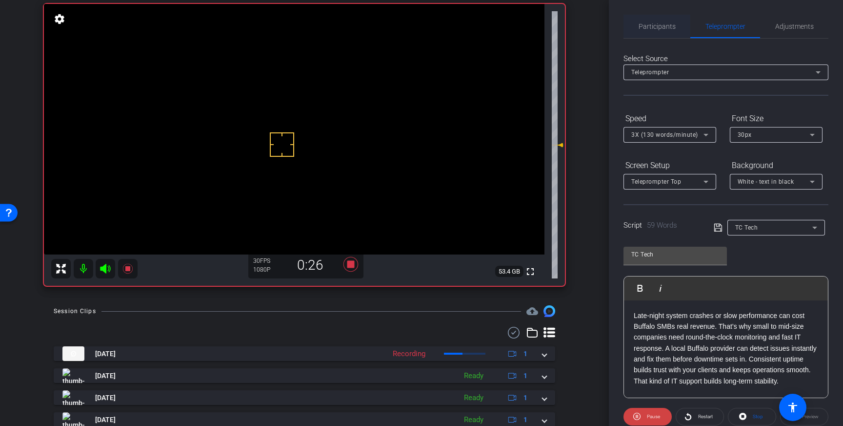
click at [645, 32] on span "Participants" at bounding box center [657, 26] width 37 height 23
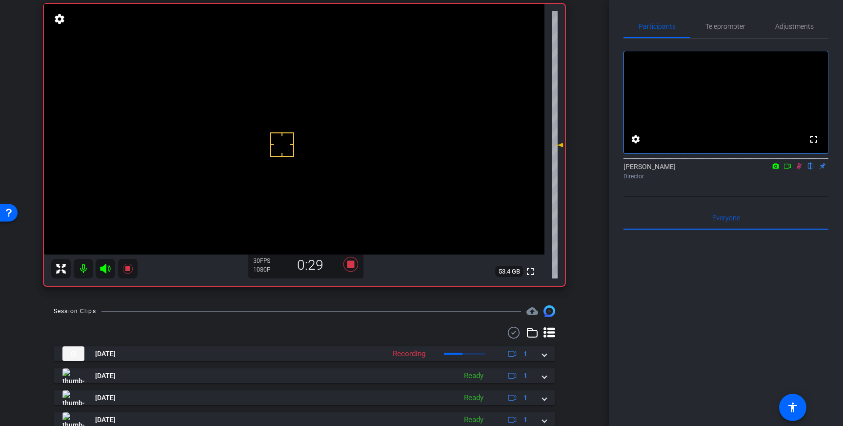
click at [800, 169] on icon at bounding box center [799, 166] width 5 height 6
click at [353, 268] on icon at bounding box center [350, 264] width 23 height 18
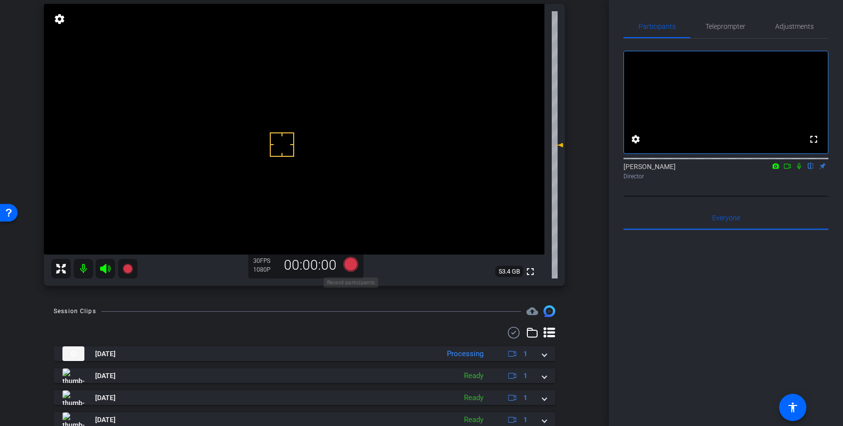
click at [349, 265] on icon at bounding box center [351, 264] width 15 height 15
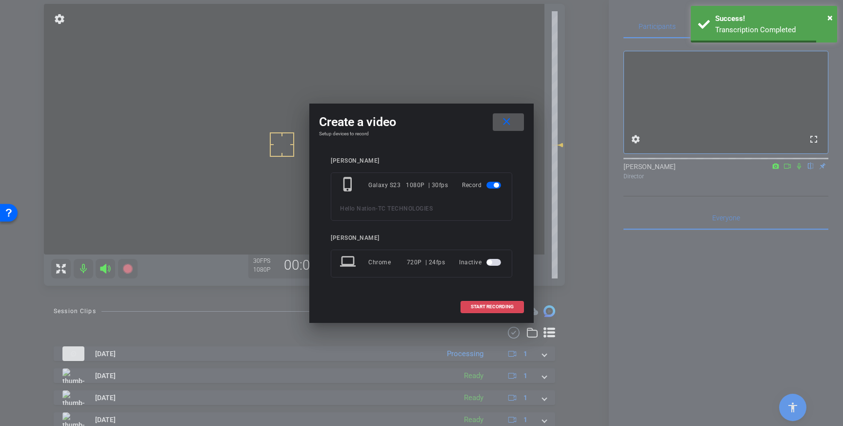
click at [497, 304] on span "START RECORDING" at bounding box center [492, 306] width 43 height 5
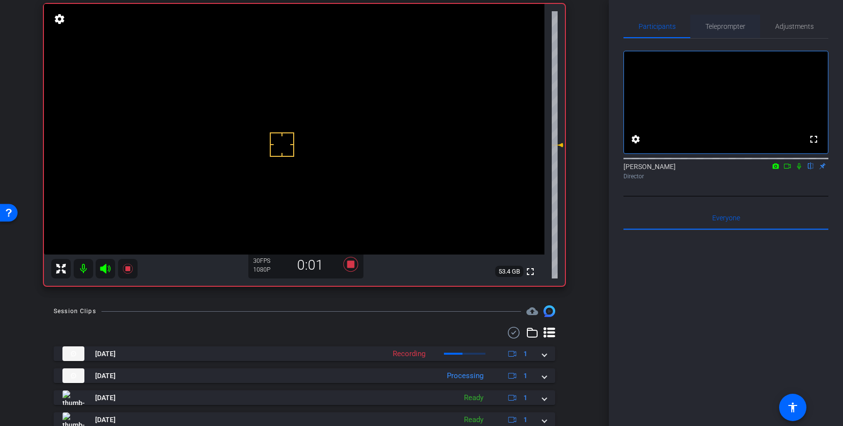
click at [723, 28] on span "Teleprompter" at bounding box center [726, 26] width 40 height 7
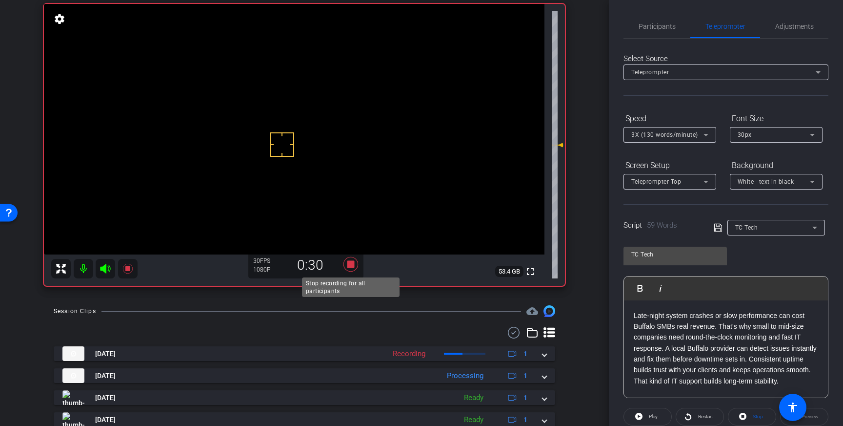
click at [351, 266] on icon at bounding box center [351, 264] width 15 height 15
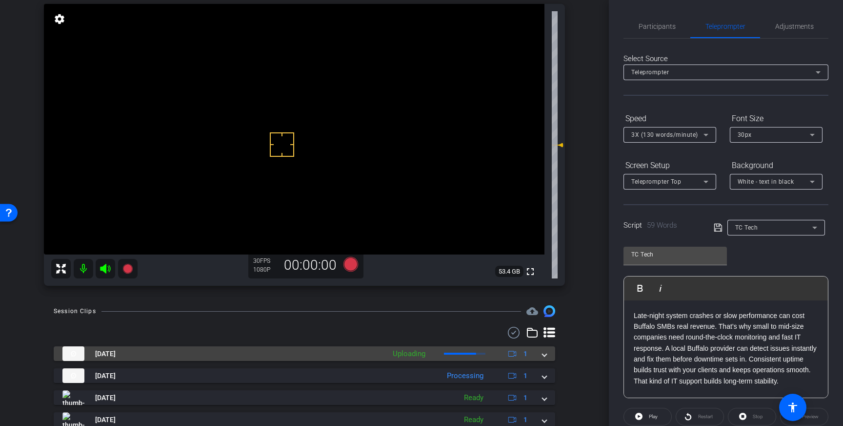
click at [542, 353] on div "Aug 14, 2025 Uploading 1" at bounding box center [302, 353] width 480 height 15
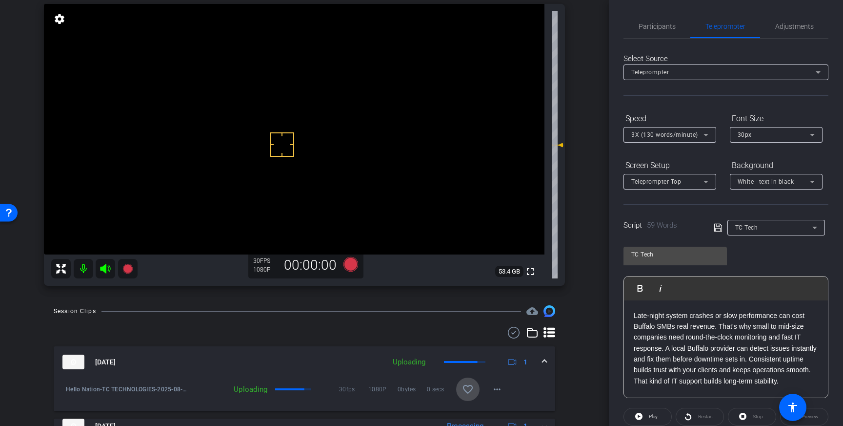
click at [463, 389] on mat-icon "favorite_border" at bounding box center [468, 389] width 12 height 12
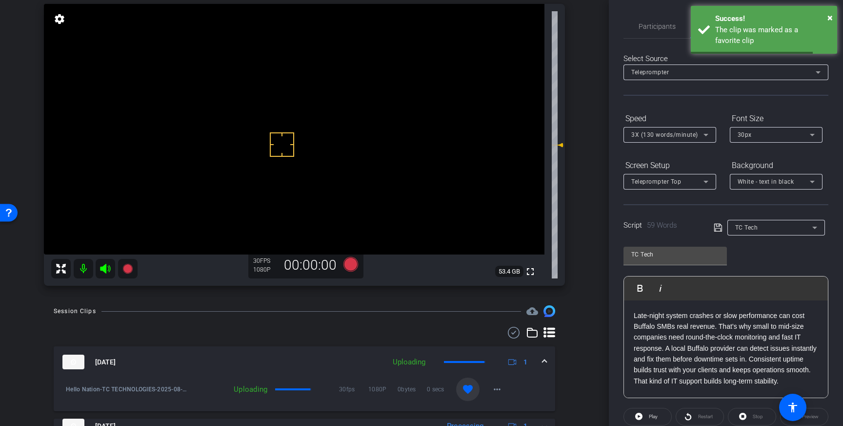
click at [546, 363] on span at bounding box center [545, 362] width 4 height 10
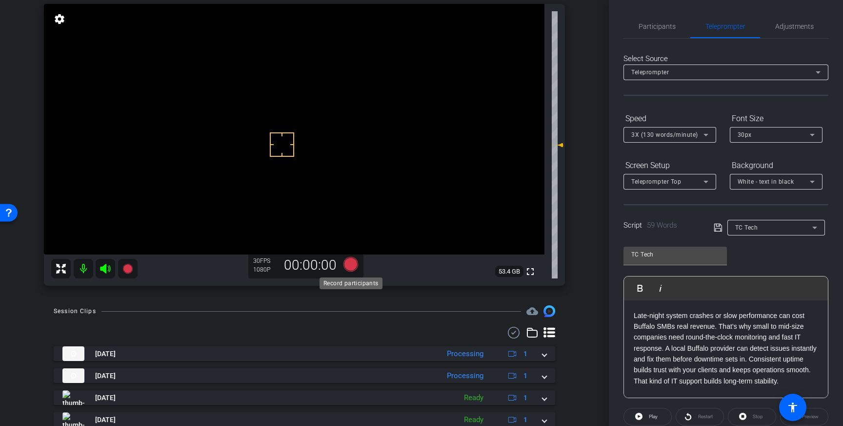
click at [349, 263] on icon at bounding box center [351, 264] width 15 height 15
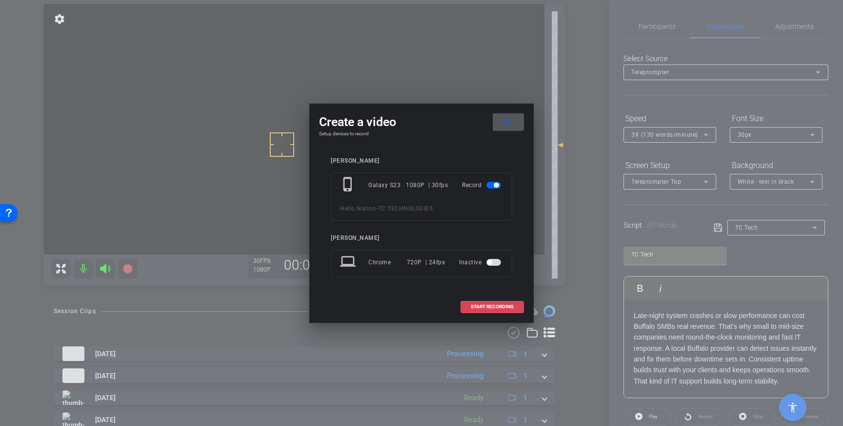
click at [495, 308] on span "START RECORDING" at bounding box center [492, 306] width 43 height 5
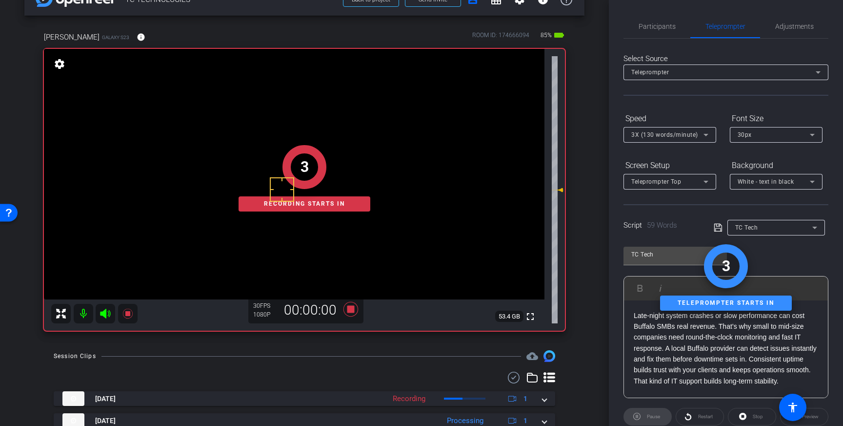
scroll to position [25, 0]
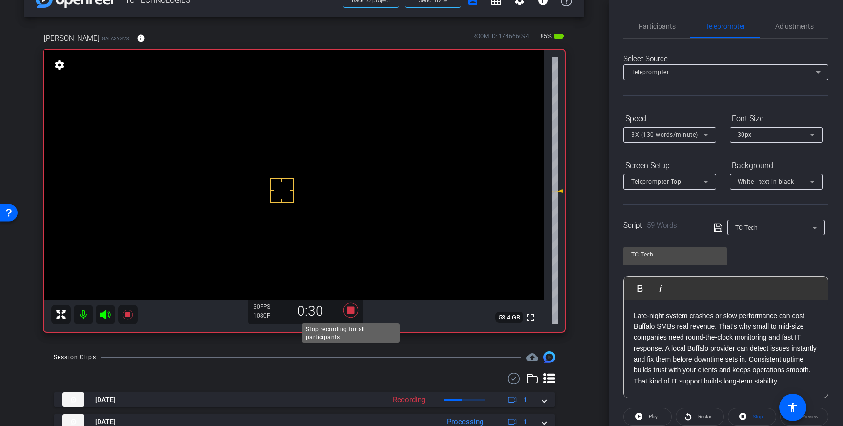
click at [352, 308] on icon at bounding box center [351, 310] width 15 height 15
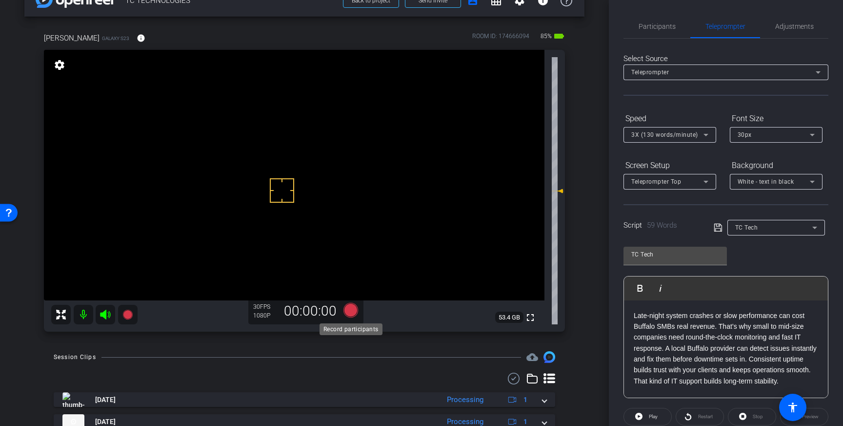
click at [351, 313] on icon at bounding box center [351, 310] width 15 height 15
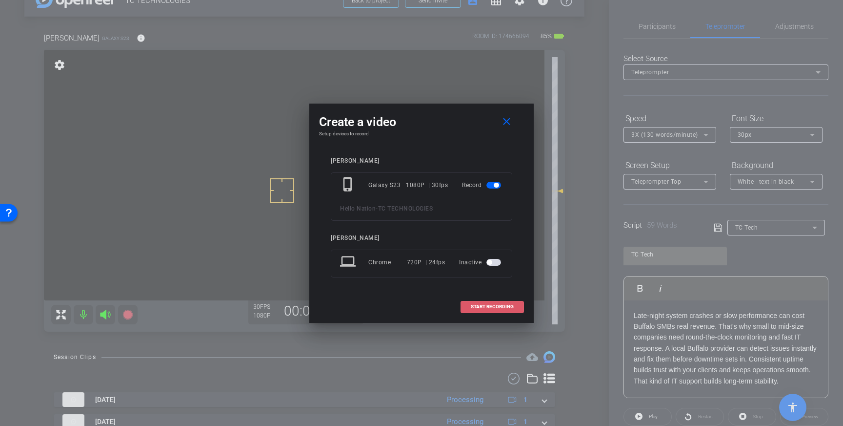
click at [490, 308] on span "START RECORDING" at bounding box center [492, 306] width 43 height 5
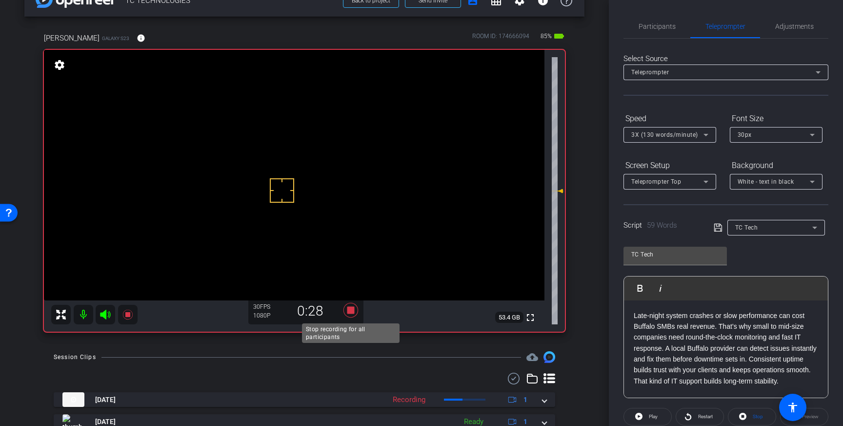
click at [350, 310] on icon at bounding box center [351, 310] width 15 height 15
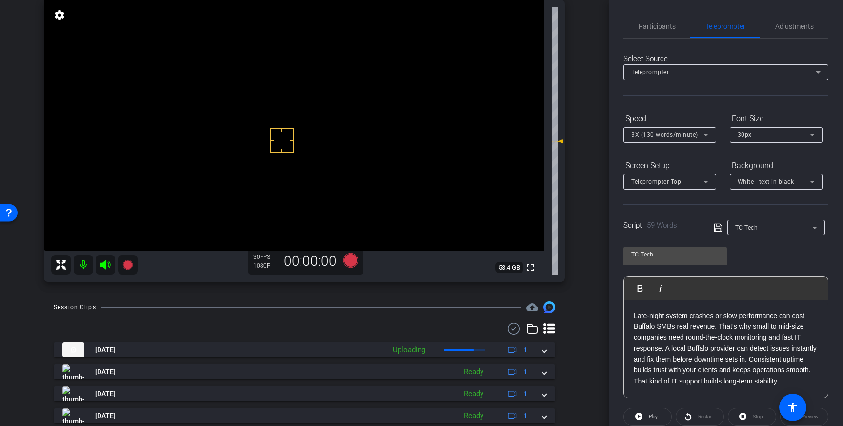
scroll to position [105, 0]
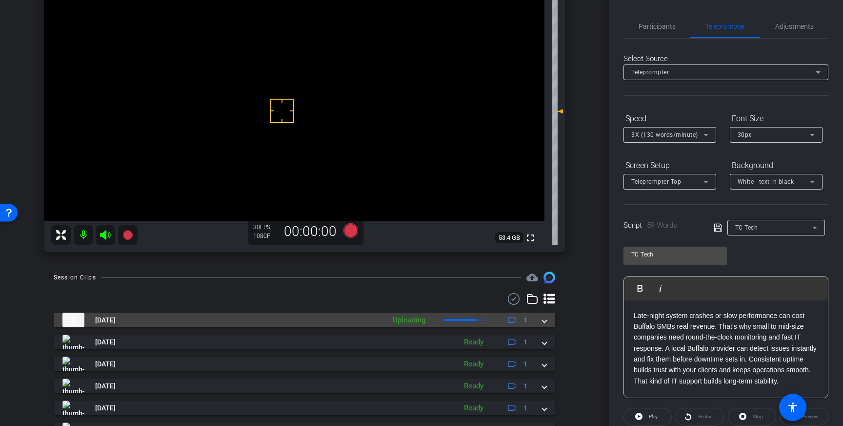
click at [548, 323] on mat-expansion-panel-header "Aug 14, 2025 Uploading 1" at bounding box center [305, 319] width 502 height 15
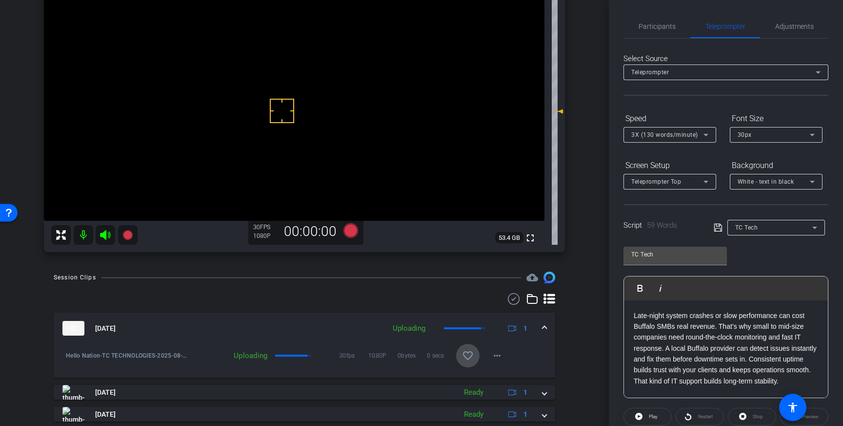
click at [471, 351] on mat-icon "favorite_border" at bounding box center [468, 355] width 12 height 12
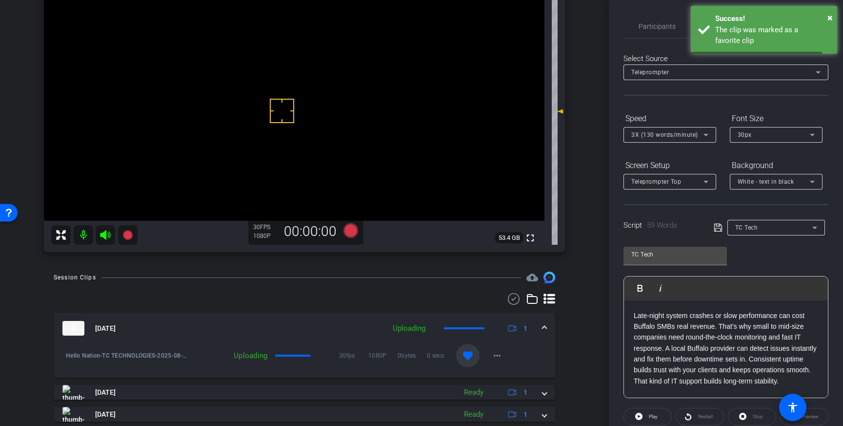
click at [545, 328] on span at bounding box center [545, 328] width 4 height 10
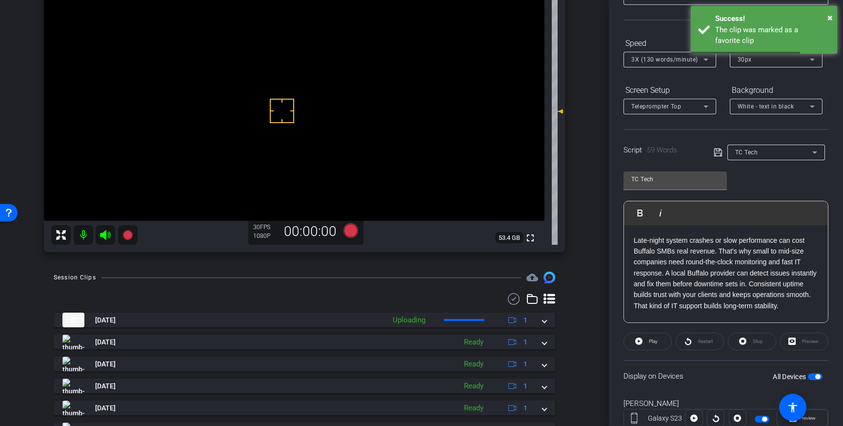
scroll to position [108, 0]
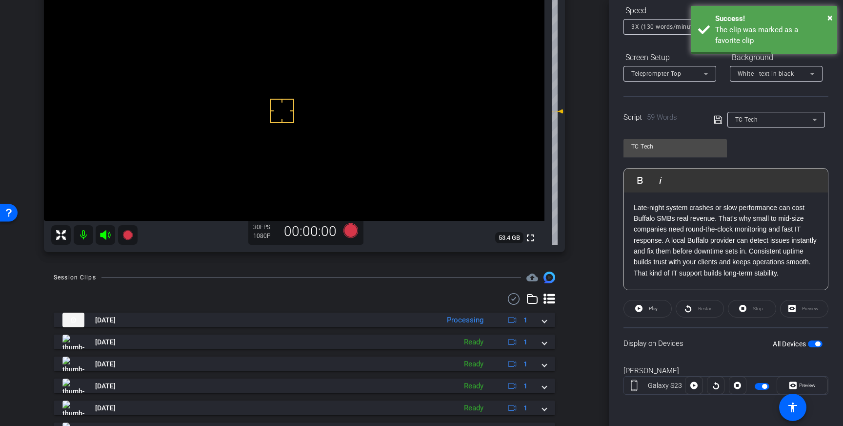
click at [814, 345] on span "button" at bounding box center [815, 343] width 15 height 7
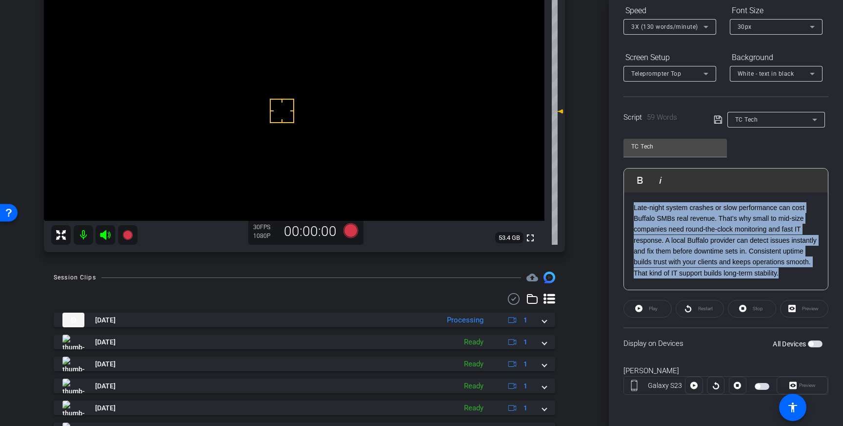
drag, startPoint x: 808, startPoint y: 273, endPoint x: 635, endPoint y: 211, distance: 183.6
click at [635, 211] on p "Late‑night system crashes or slow performance can cost Buffalo SMBs real revenu…" at bounding box center [726, 240] width 184 height 77
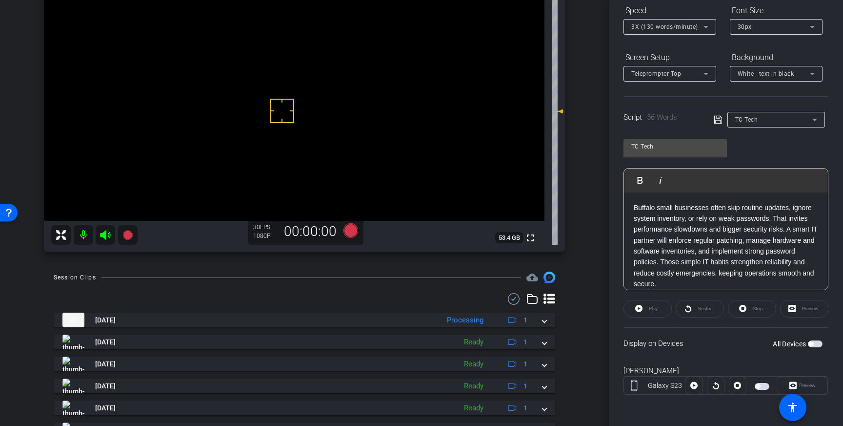
click at [716, 120] on icon at bounding box center [718, 120] width 9 height 12
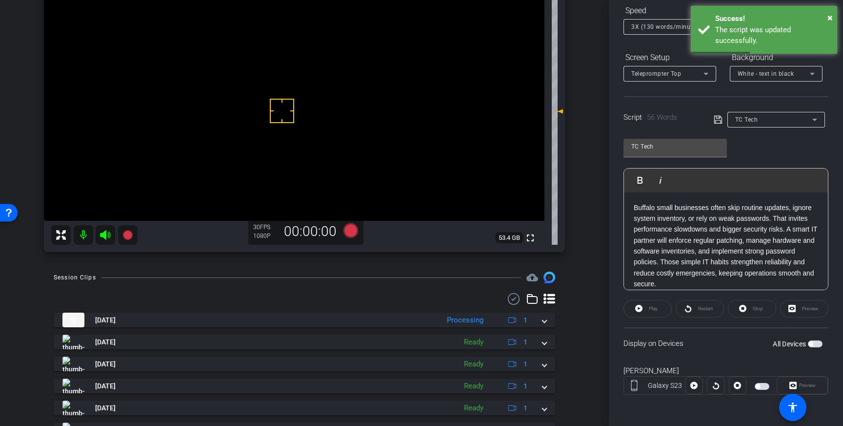
click at [818, 345] on span "button" at bounding box center [815, 343] width 15 height 7
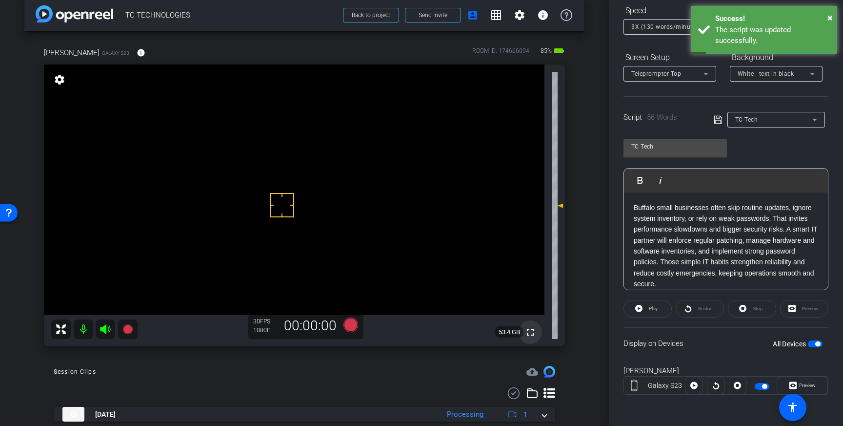
scroll to position [13, 0]
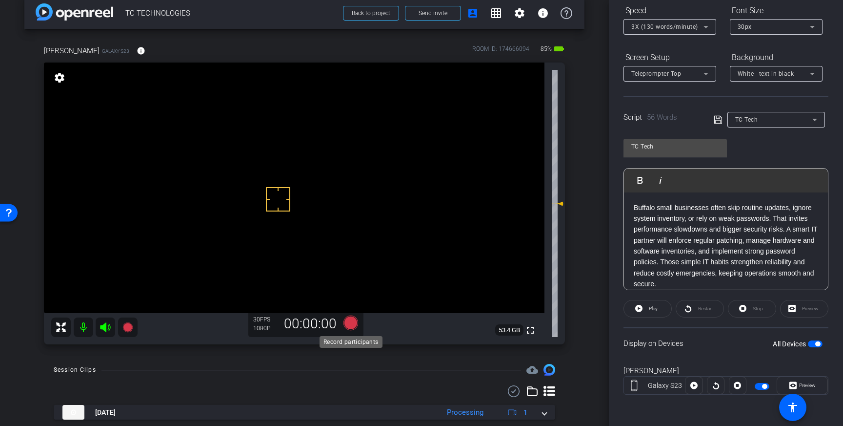
click at [351, 322] on icon at bounding box center [351, 322] width 15 height 15
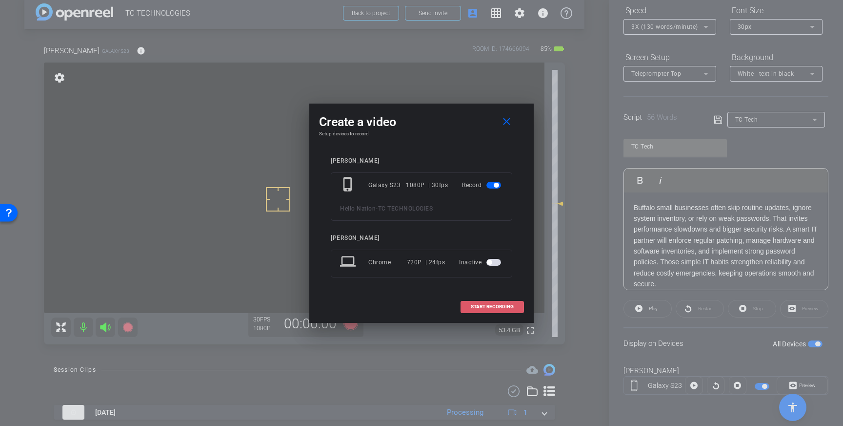
click at [487, 299] on span at bounding box center [492, 306] width 62 height 23
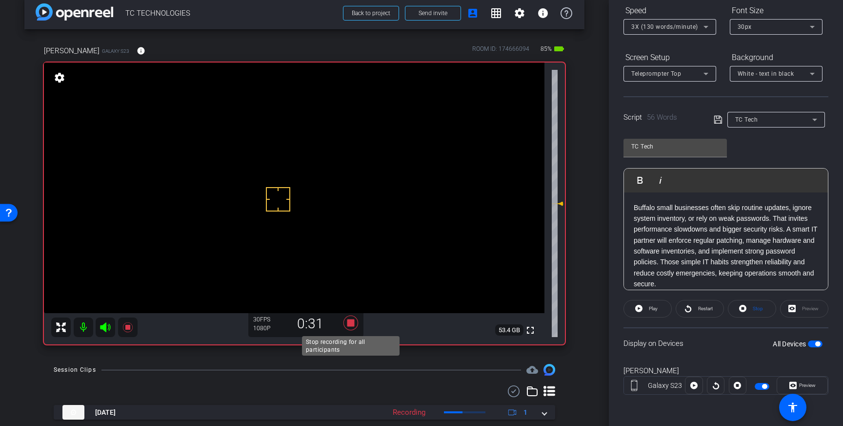
click at [351, 323] on icon at bounding box center [351, 322] width 15 height 15
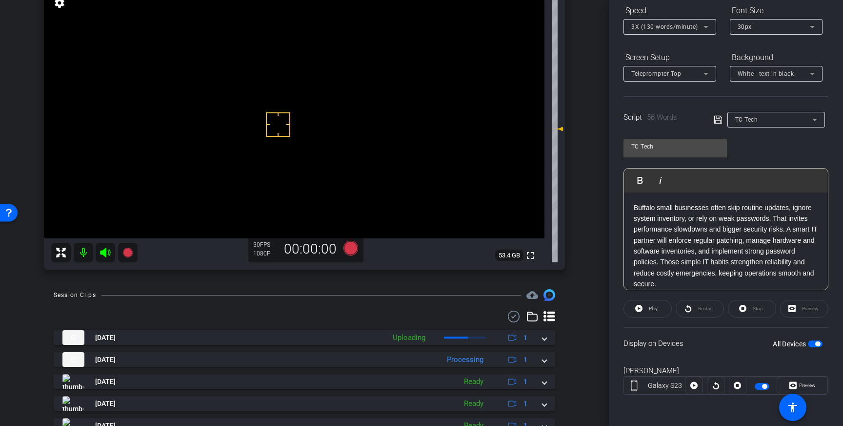
scroll to position [93, 0]
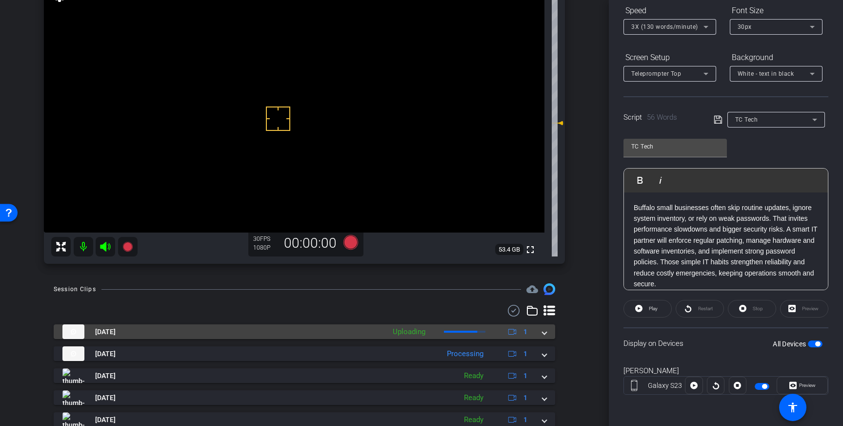
click at [546, 333] on span at bounding box center [545, 332] width 4 height 10
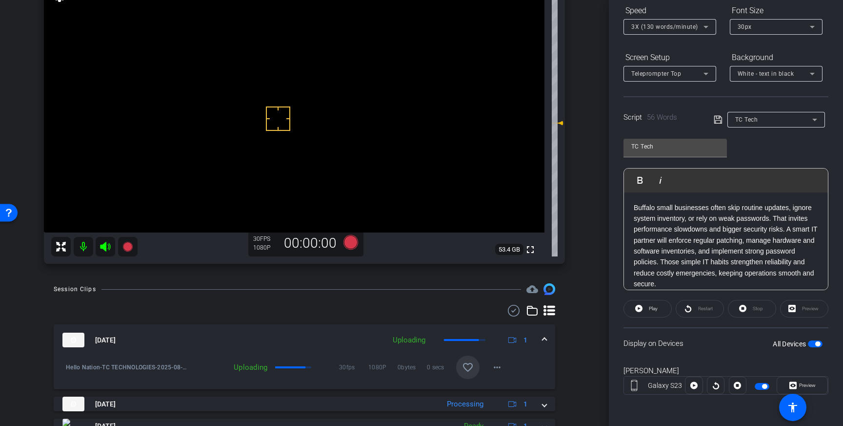
click at [466, 370] on mat-icon "favorite_border" at bounding box center [468, 367] width 12 height 12
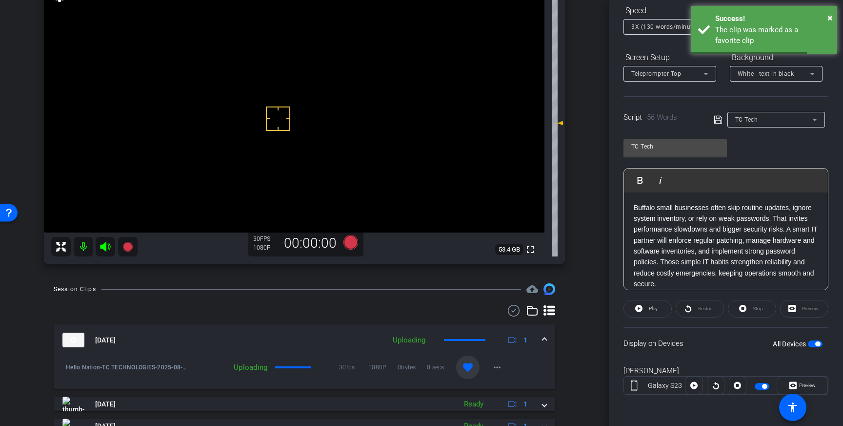
click at [541, 343] on div "Aug 14, 2025 Uploading 1" at bounding box center [302, 339] width 480 height 15
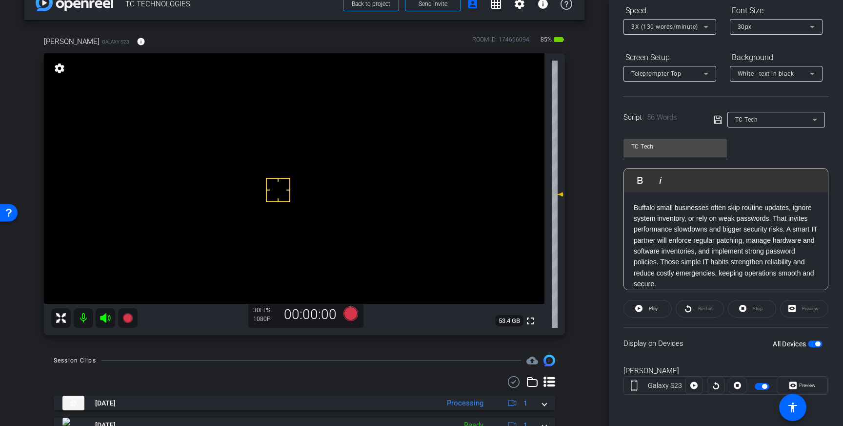
scroll to position [21, 0]
click at [349, 312] on icon at bounding box center [351, 314] width 15 height 15
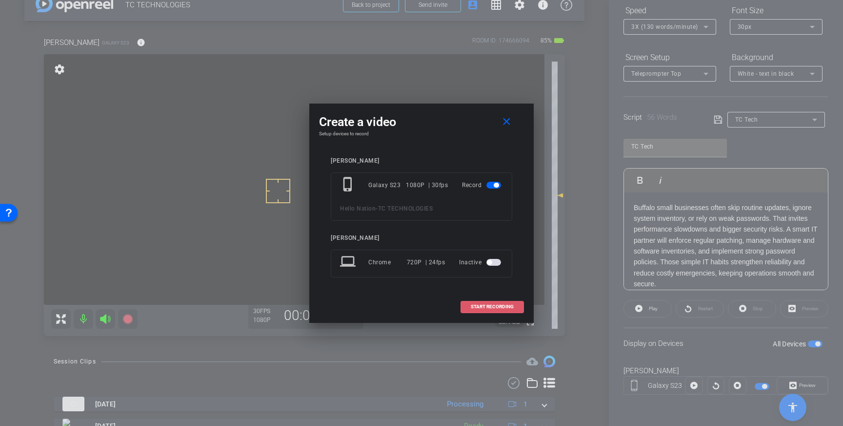
click at [487, 308] on span "START RECORDING" at bounding box center [492, 306] width 43 height 5
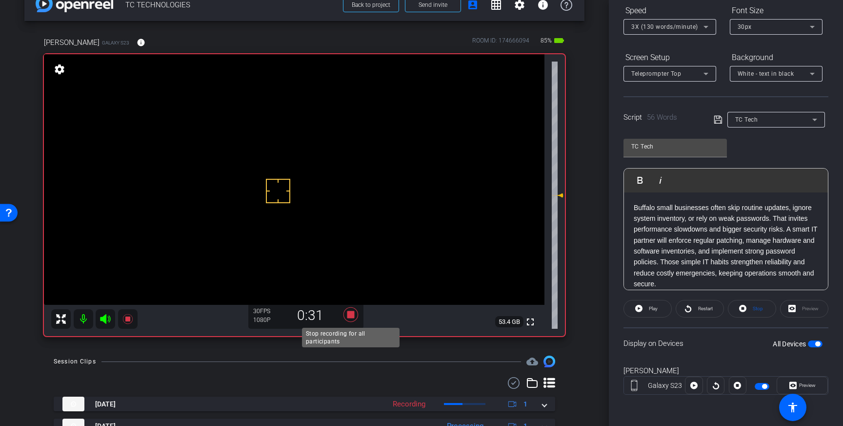
click at [352, 318] on icon at bounding box center [351, 314] width 15 height 15
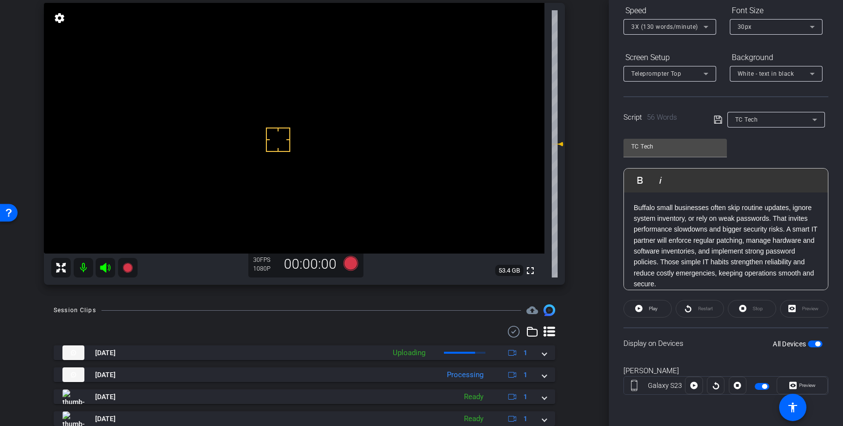
scroll to position [75, 0]
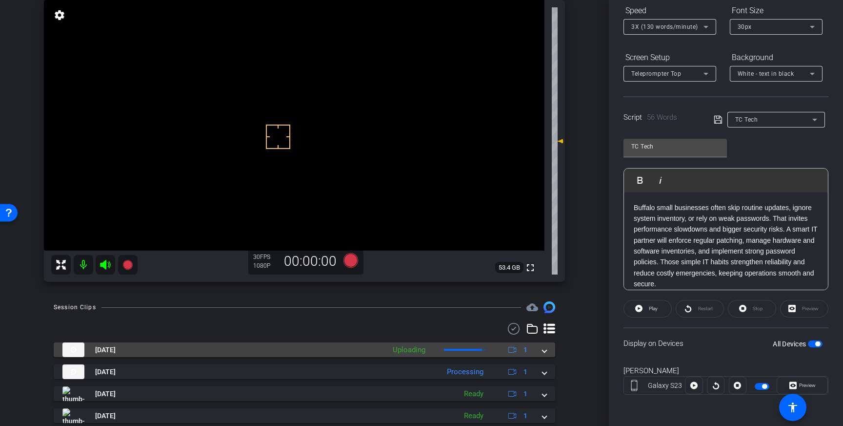
click at [548, 350] on mat-expansion-panel-header "Aug 14, 2025 Uploading 1" at bounding box center [305, 349] width 502 height 15
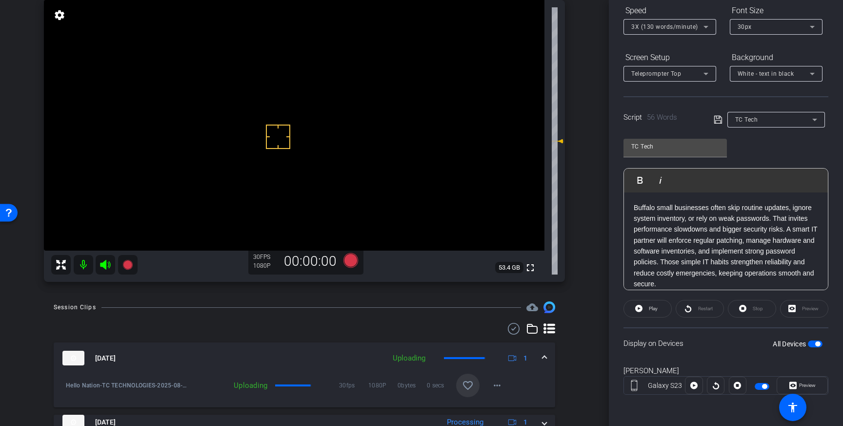
click at [467, 383] on mat-icon "favorite_border" at bounding box center [468, 385] width 12 height 12
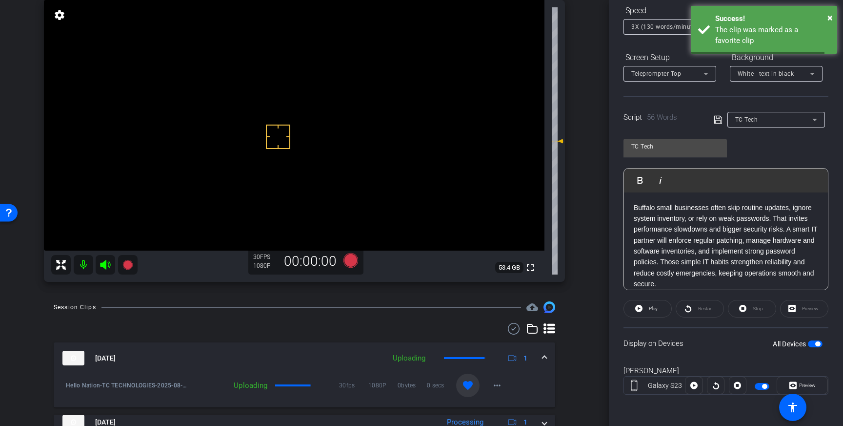
click at [547, 356] on mat-expansion-panel-header "Aug 14, 2025 Uploading 1" at bounding box center [305, 357] width 502 height 31
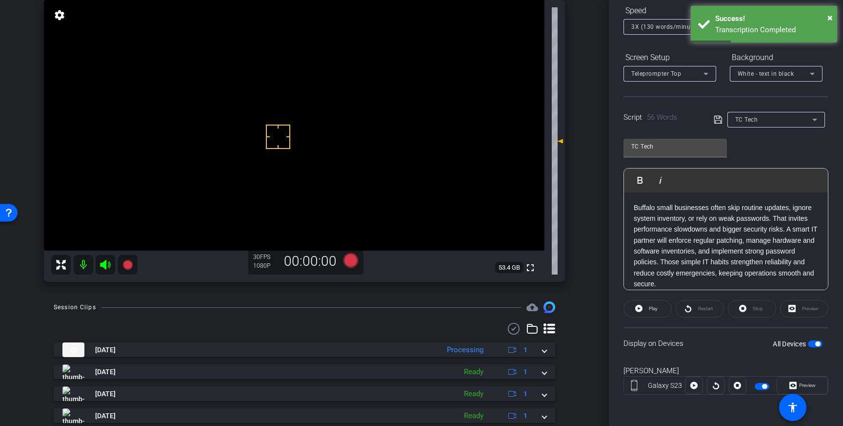
click at [814, 342] on span "button" at bounding box center [815, 343] width 15 height 7
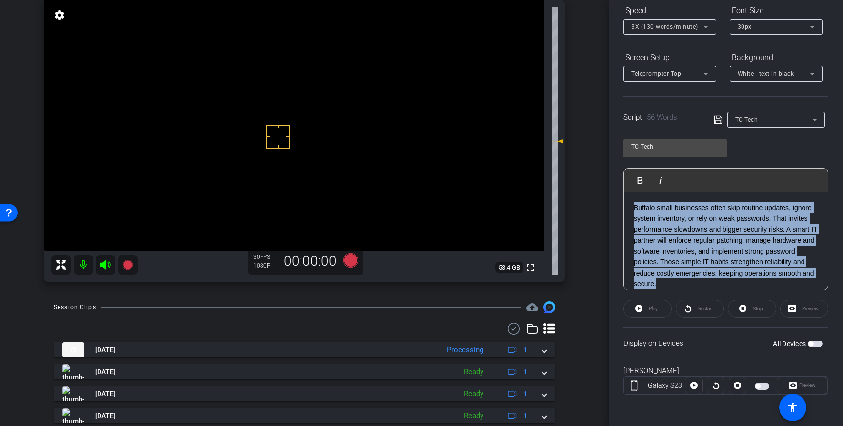
drag, startPoint x: 661, startPoint y: 284, endPoint x: 635, endPoint y: 208, distance: 79.5
click at [635, 208] on p "Buffalo small businesses often skip routine updates, ignore system inventory, o…" at bounding box center [726, 245] width 184 height 87
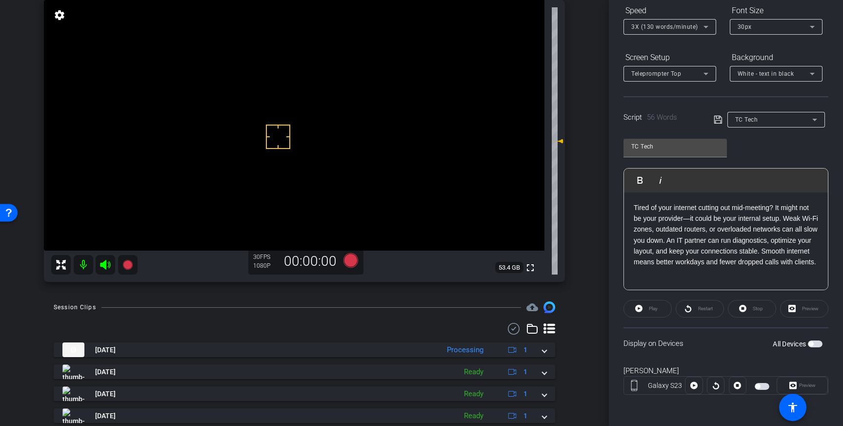
click at [710, 124] on div "Script 56 Words TC Tech" at bounding box center [726, 111] width 205 height 31
click at [716, 122] on icon at bounding box center [718, 120] width 9 height 12
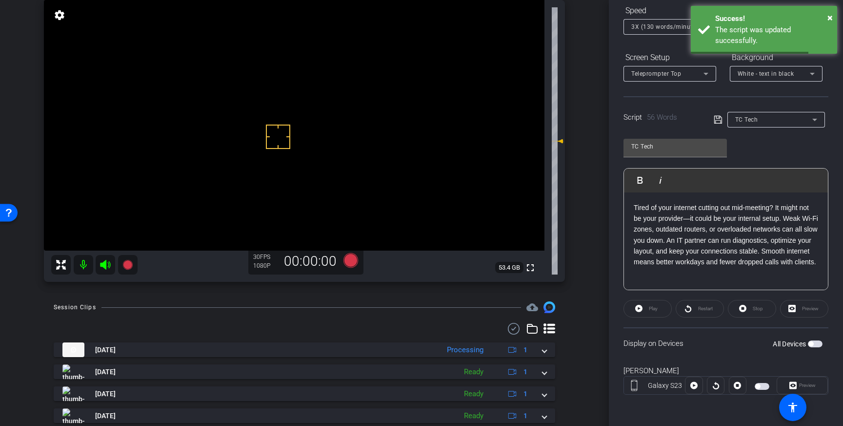
click at [813, 342] on span "button" at bounding box center [811, 343] width 5 height 5
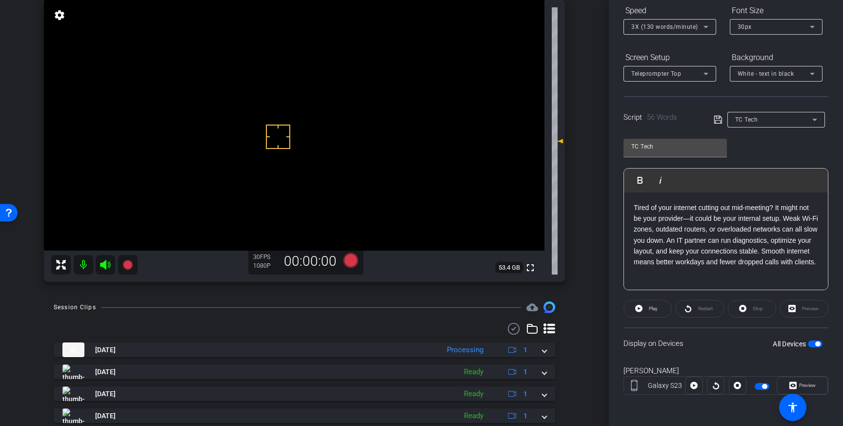
click at [270, 154] on video at bounding box center [294, 125] width 501 height 250
click at [280, 118] on video at bounding box center [294, 125] width 501 height 250
click at [351, 264] on icon at bounding box center [351, 260] width 15 height 15
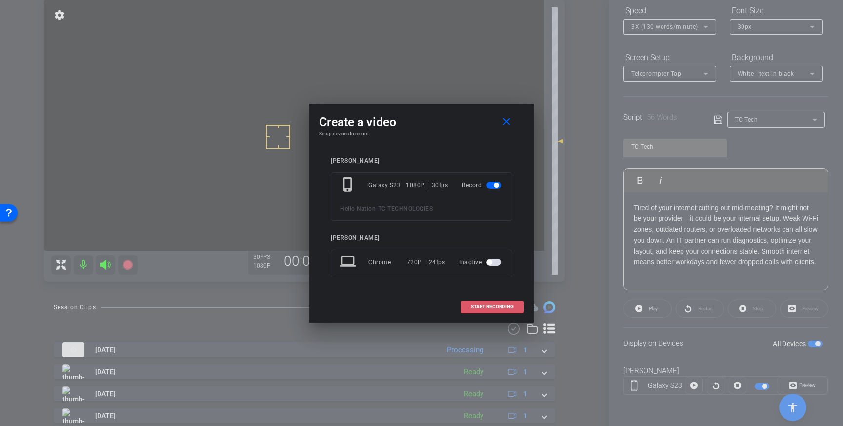
click at [485, 302] on span at bounding box center [492, 306] width 62 height 23
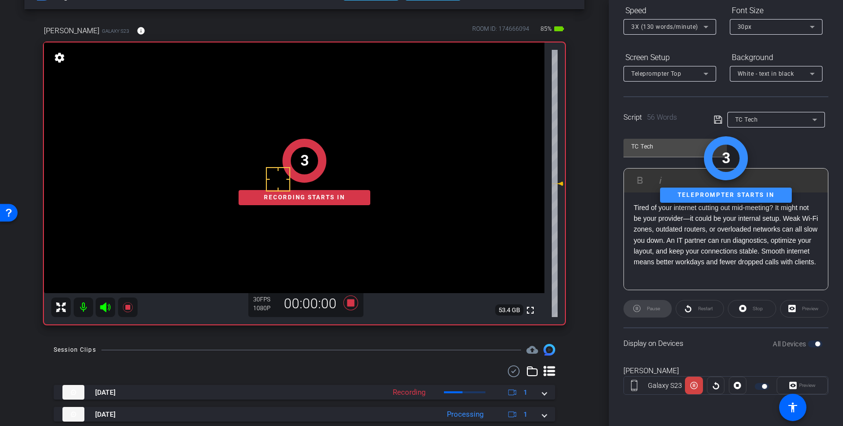
scroll to position [38, 0]
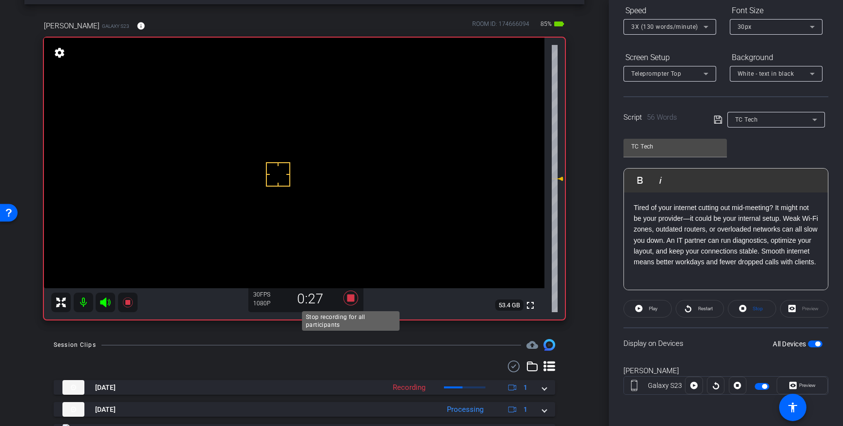
click at [352, 298] on icon at bounding box center [351, 297] width 15 height 15
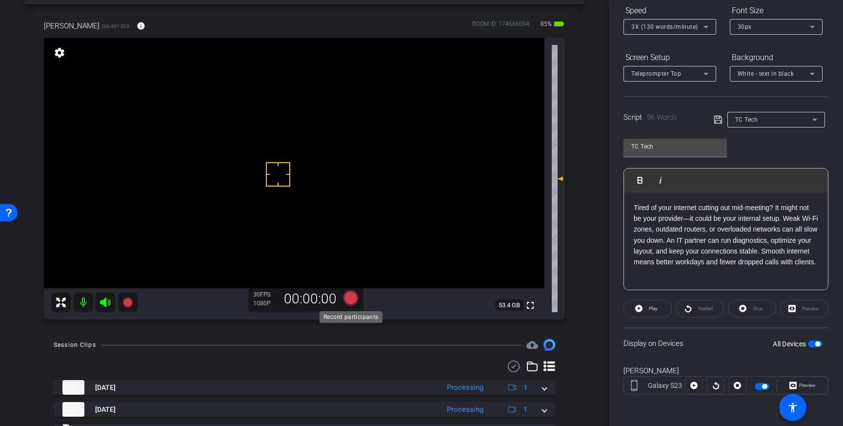
click at [352, 299] on icon at bounding box center [351, 297] width 15 height 15
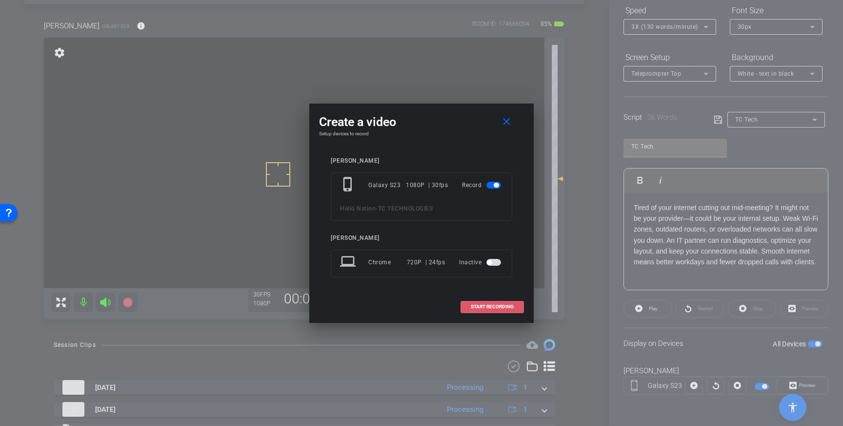
click at [482, 306] on span "START RECORDING" at bounding box center [492, 306] width 43 height 5
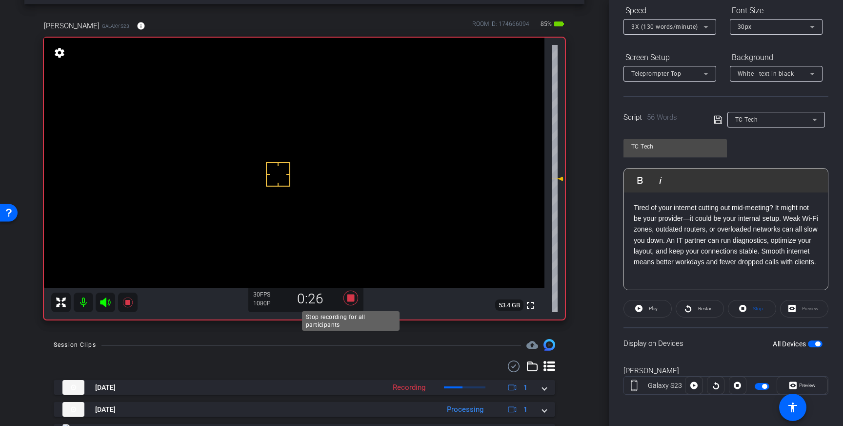
click at [355, 299] on icon at bounding box center [350, 298] width 23 height 18
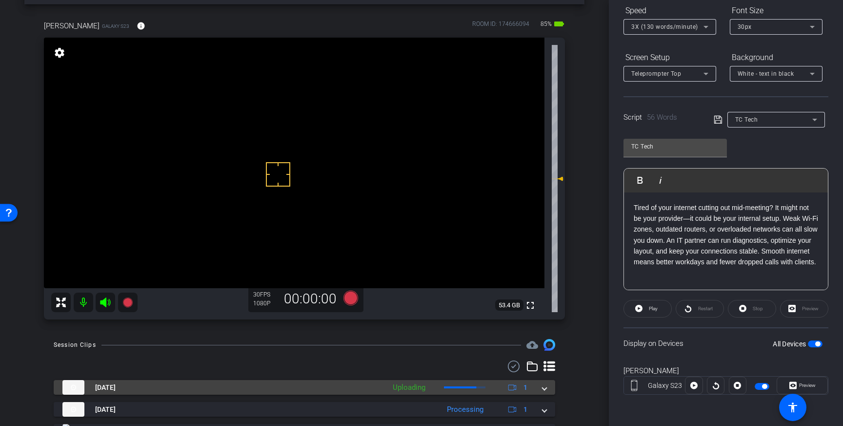
click at [547, 392] on mat-expansion-panel-header "Aug 14, 2025 Uploading 1" at bounding box center [305, 387] width 502 height 15
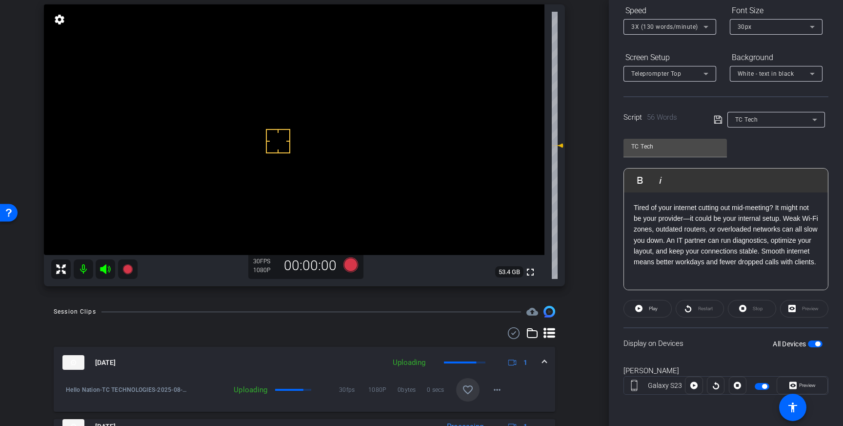
scroll to position [73, 0]
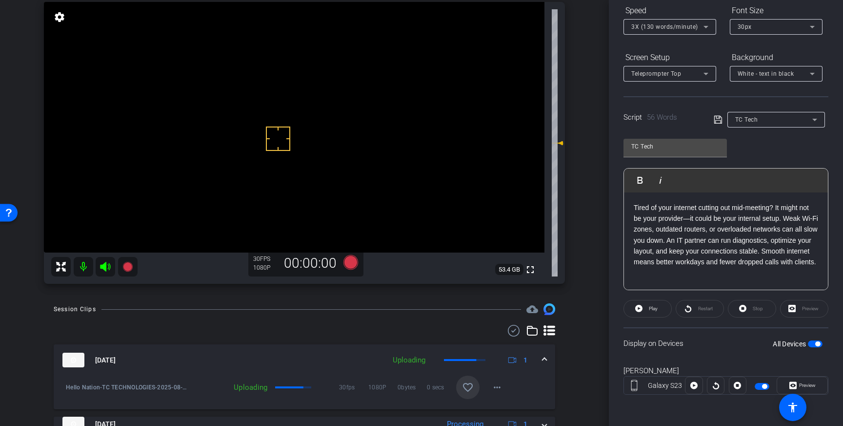
click at [466, 385] on mat-icon "favorite_border" at bounding box center [468, 387] width 12 height 12
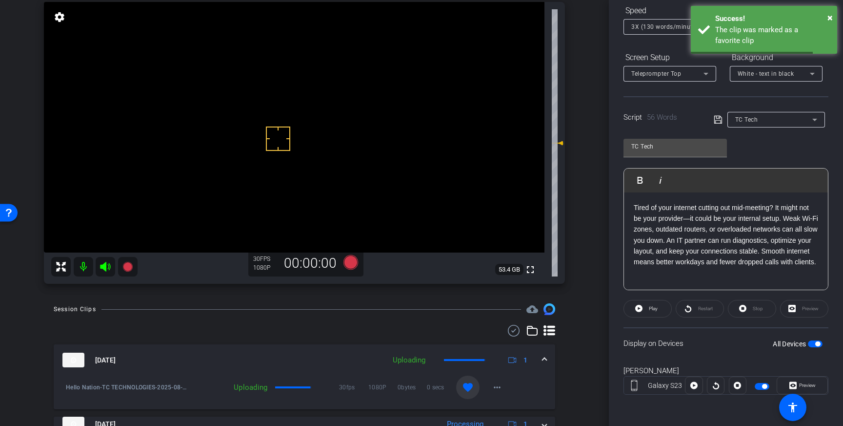
click at [547, 361] on mat-expansion-panel-header "Aug 14, 2025 Uploading 1" at bounding box center [305, 359] width 502 height 31
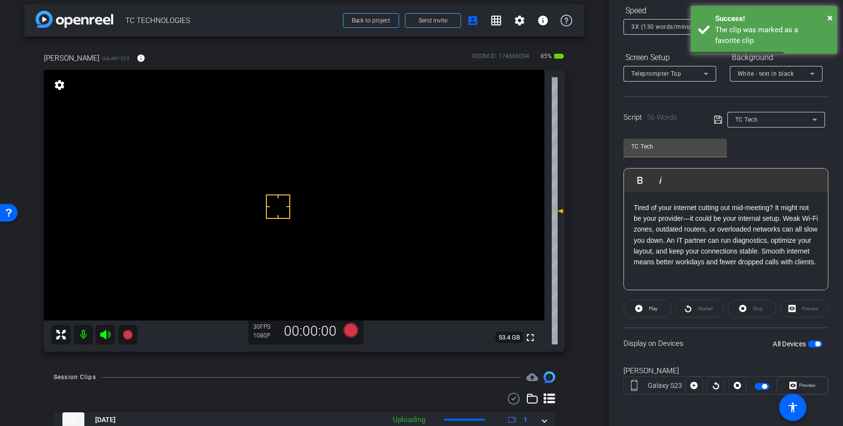
scroll to position [0, 0]
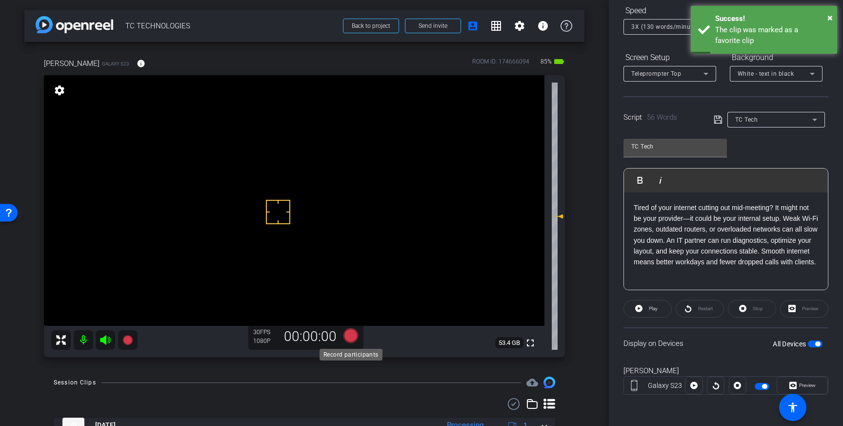
click at [349, 339] on icon at bounding box center [351, 335] width 15 height 15
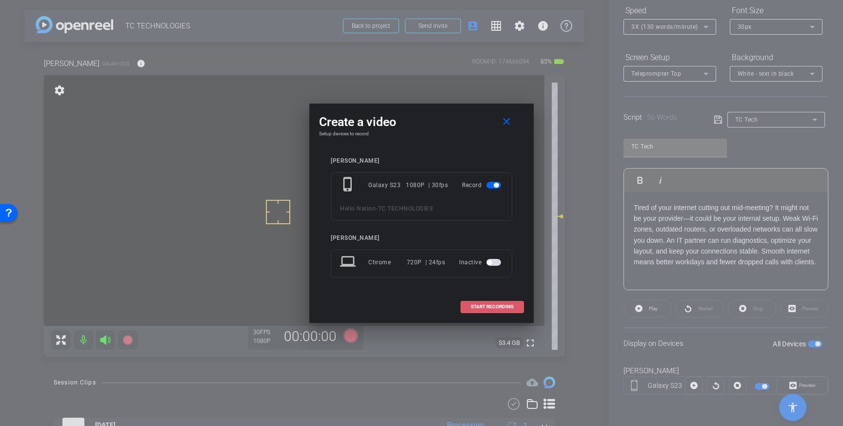
click at [493, 303] on span at bounding box center [492, 306] width 62 height 23
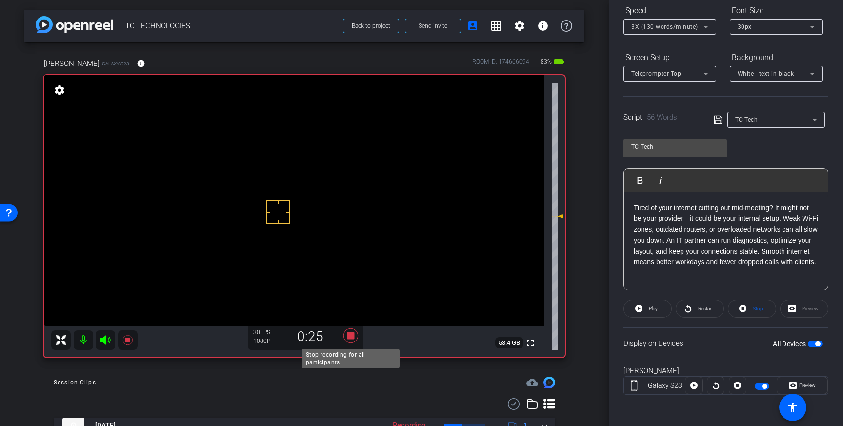
click at [349, 335] on icon at bounding box center [351, 335] width 15 height 15
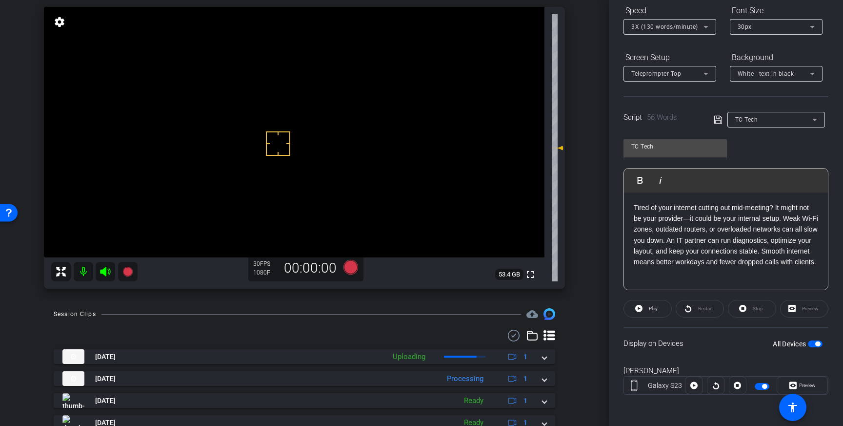
scroll to position [71, 0]
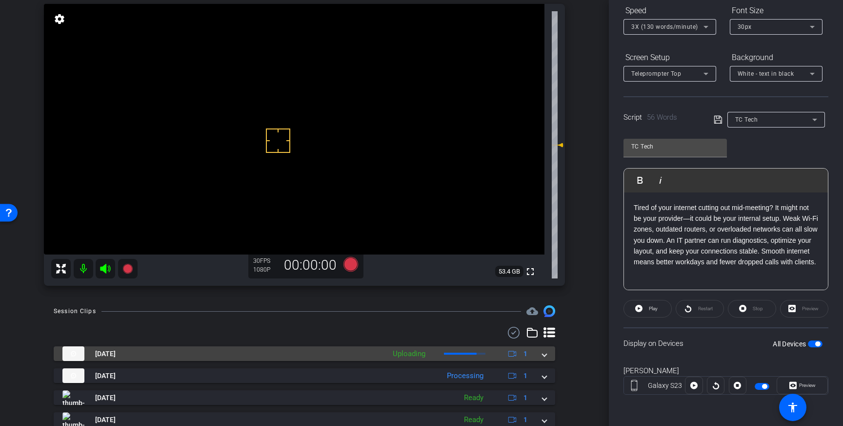
click at [547, 354] on span at bounding box center [545, 353] width 4 height 10
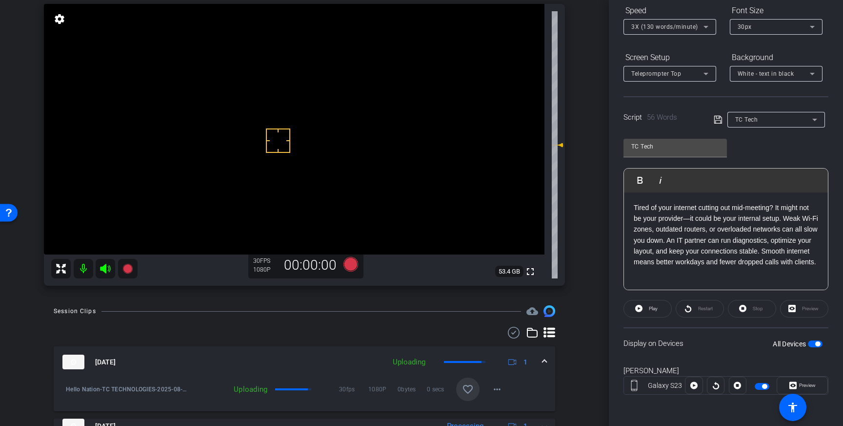
click at [460, 392] on span at bounding box center [467, 388] width 23 height 23
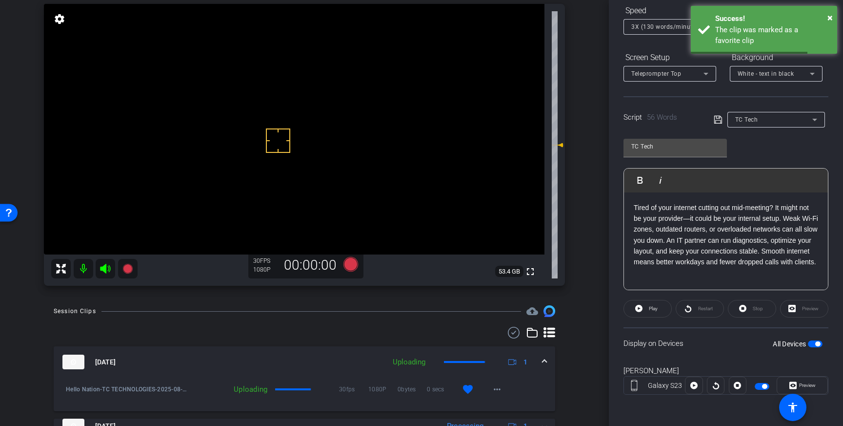
click at [545, 361] on span at bounding box center [545, 362] width 4 height 10
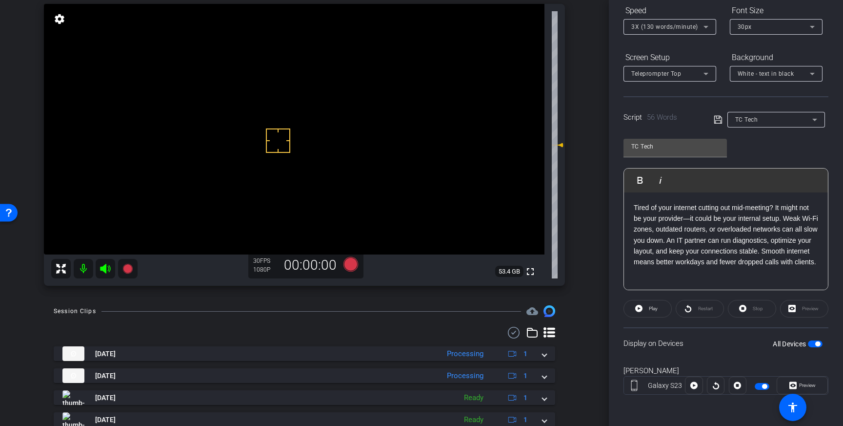
click at [818, 345] on span "button" at bounding box center [818, 343] width 5 height 5
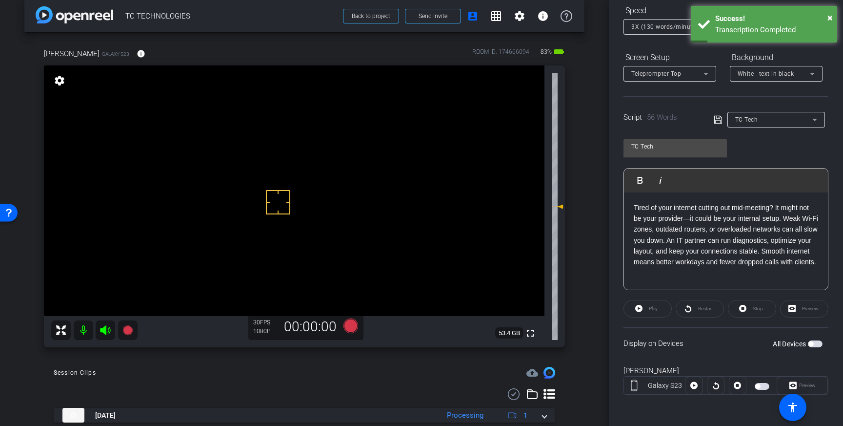
scroll to position [8, 0]
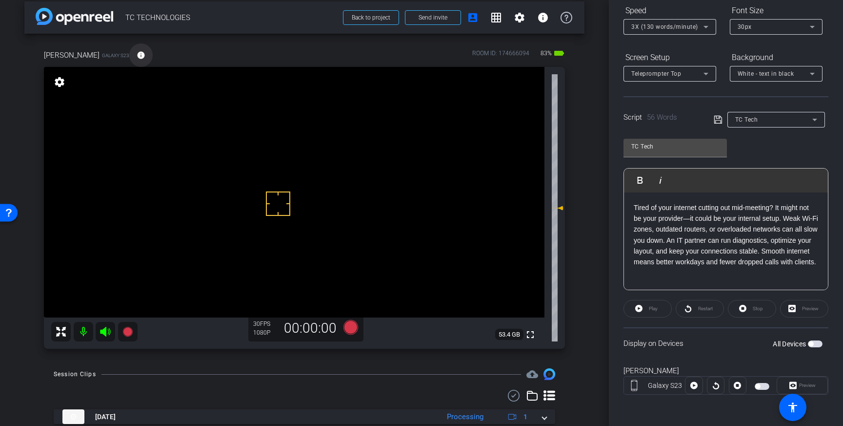
click at [141, 53] on mat-icon "info" at bounding box center [141, 55] width 9 height 9
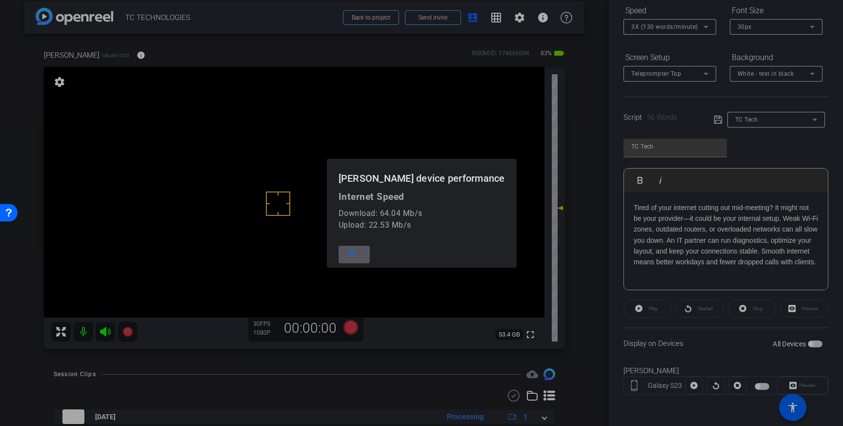
click at [141, 53] on div at bounding box center [421, 213] width 843 height 426
